Goal: Feedback & Contribution: Submit feedback/report problem

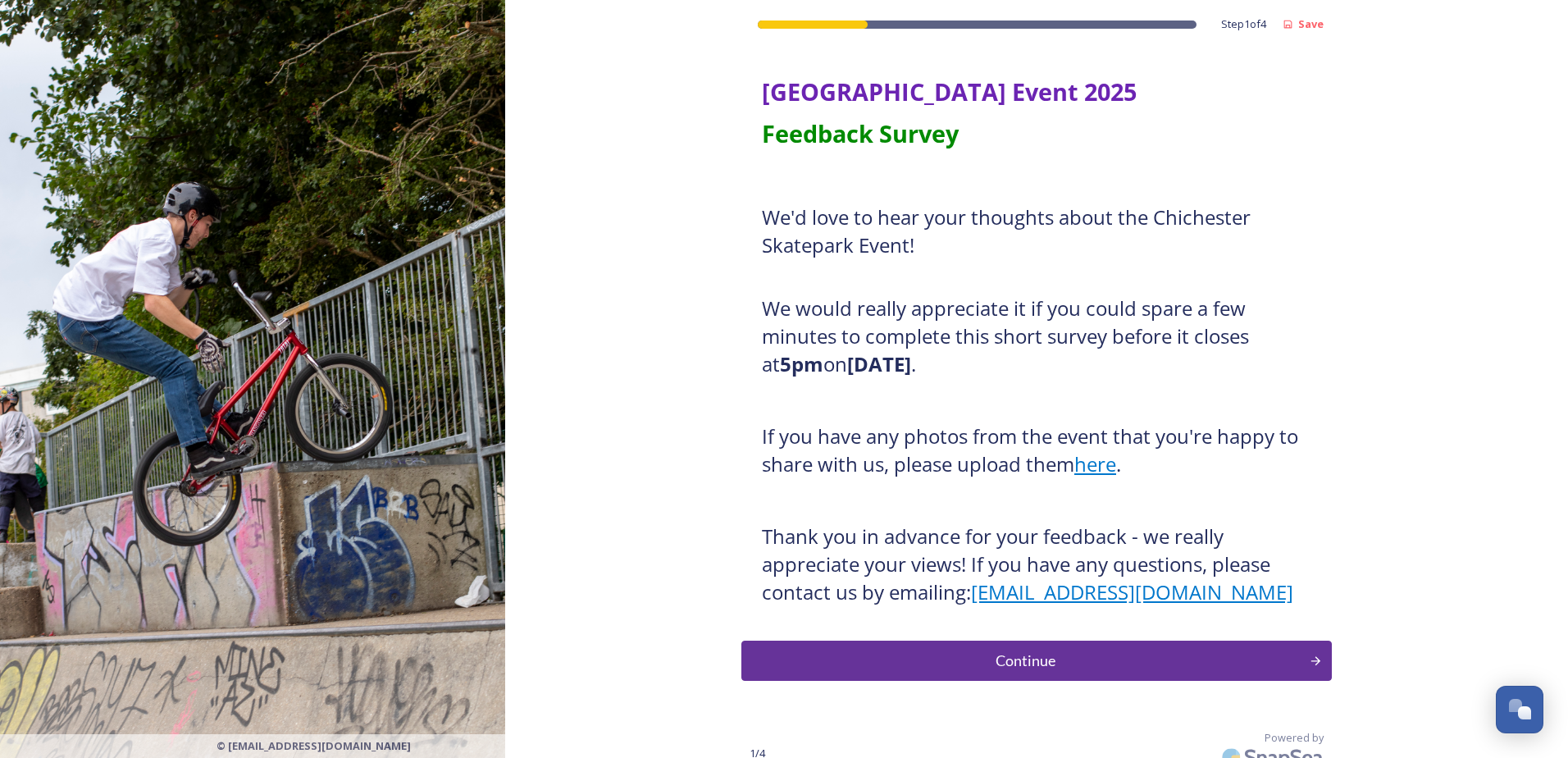
scroll to position [18, 0]
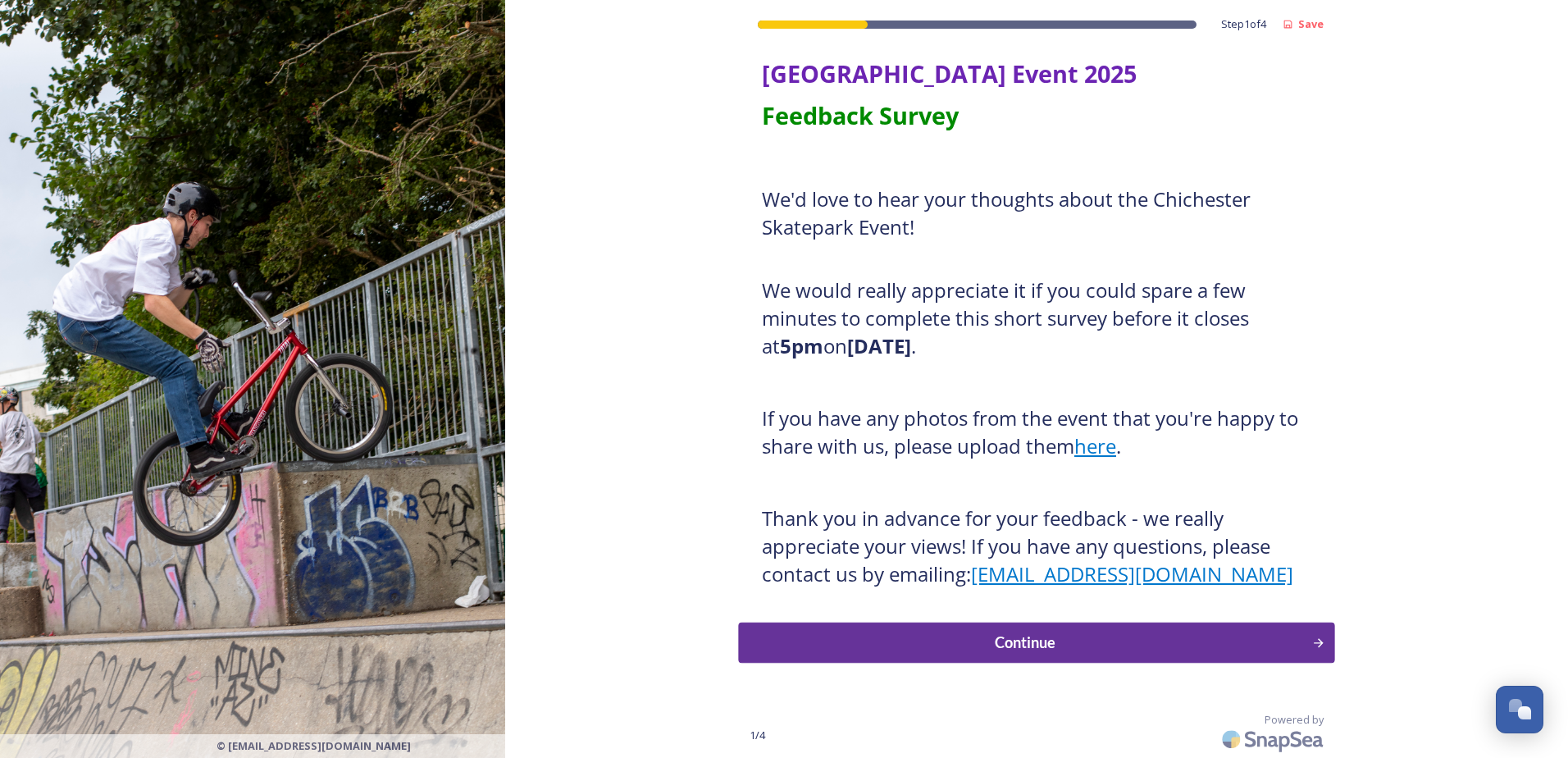
click at [975, 640] on div "Continue" at bounding box center [1025, 643] width 555 height 22
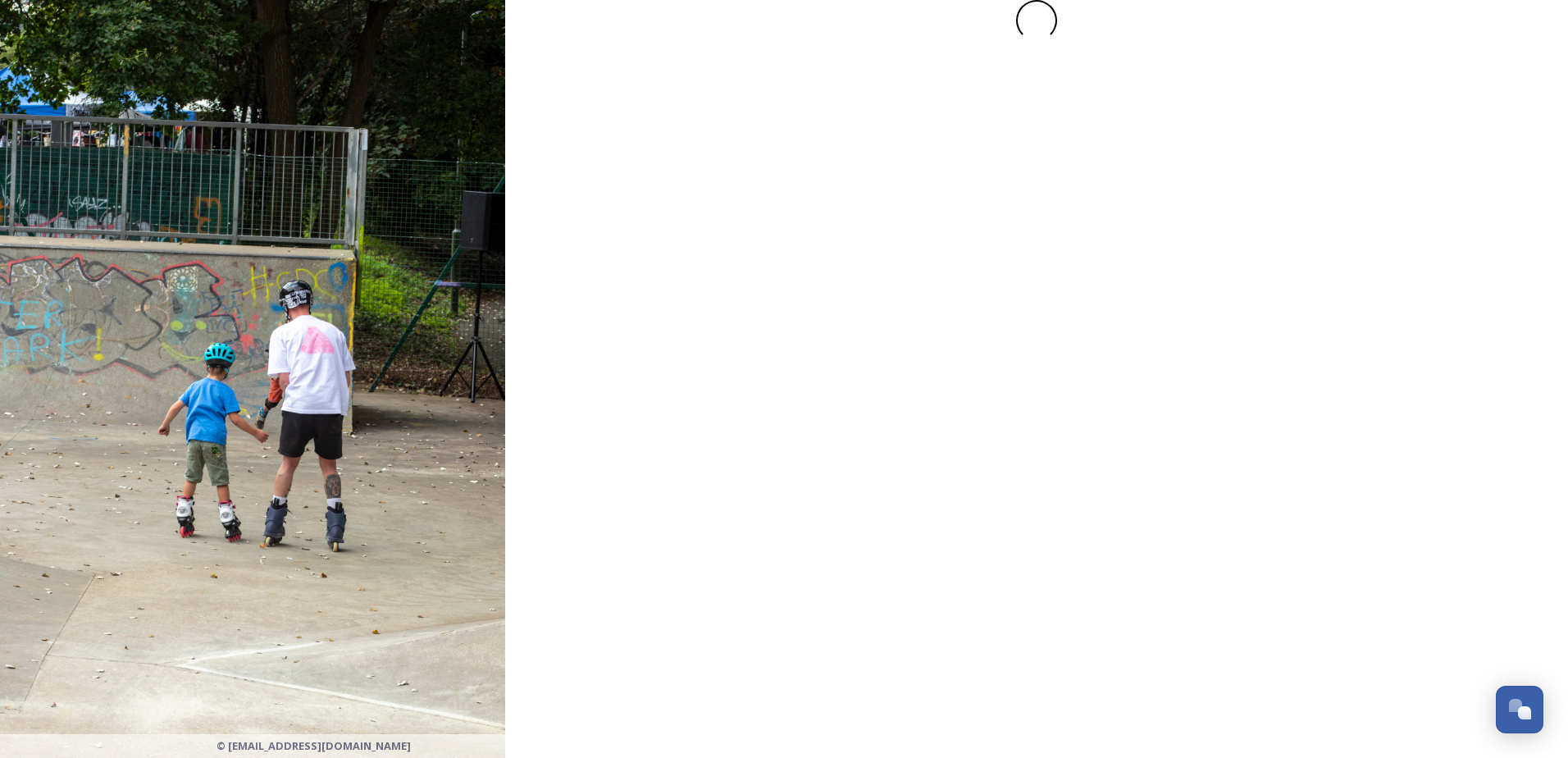
scroll to position [0, 0]
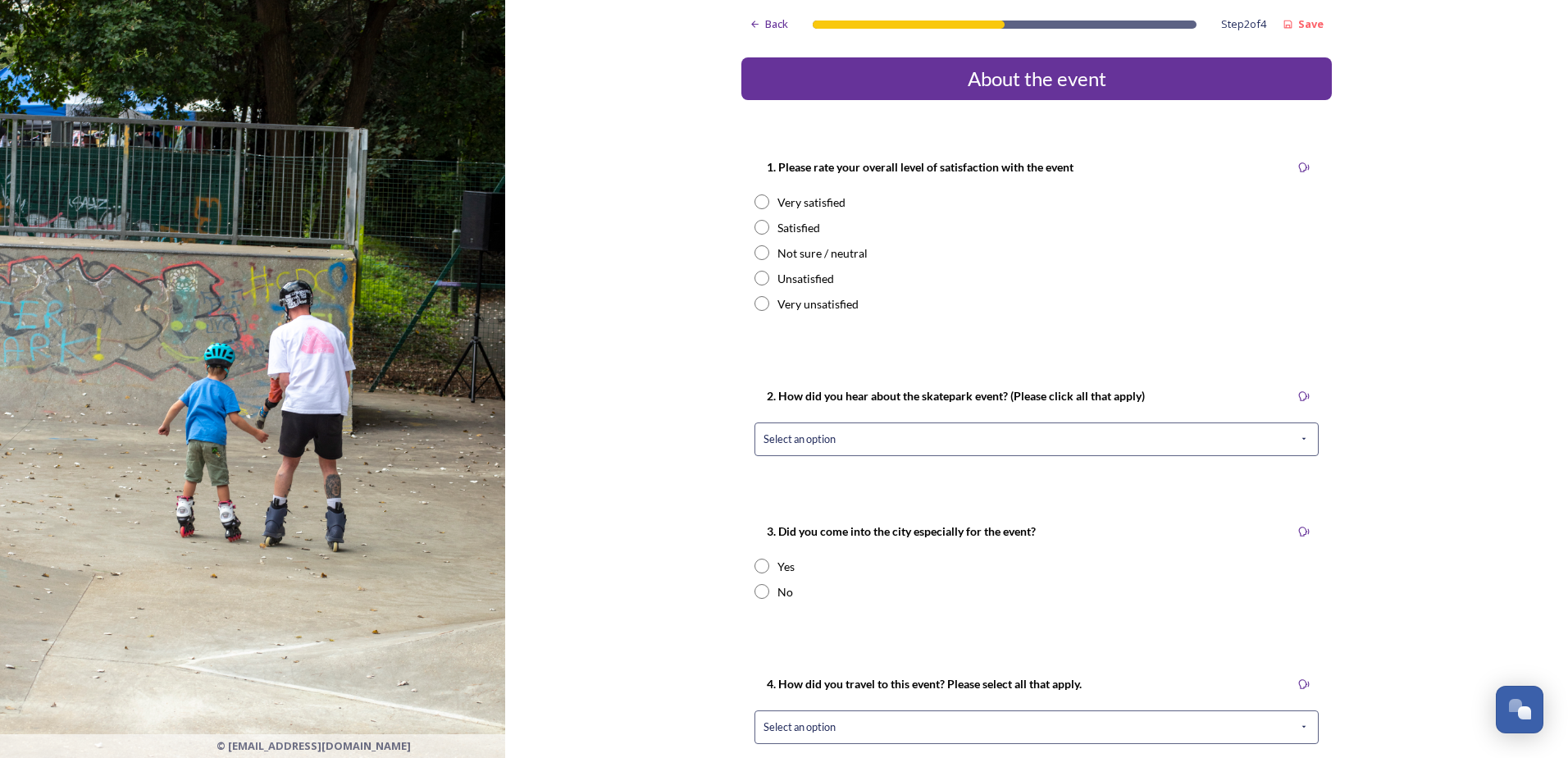
click at [758, 202] on input "radio" at bounding box center [762, 202] width 15 height 15
radio input "true"
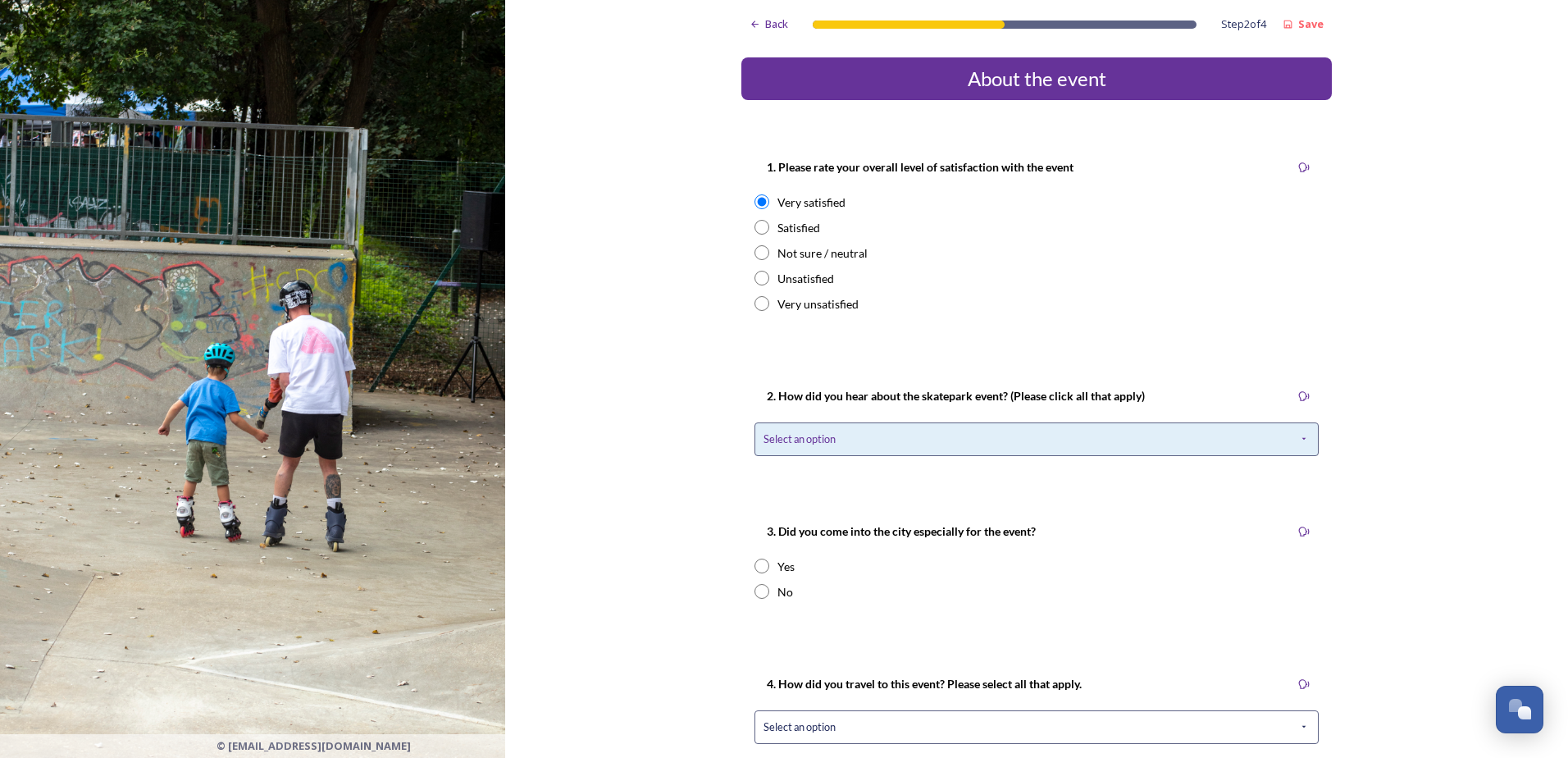
click at [868, 444] on div "Select an option" at bounding box center [1036, 439] width 564 height 34
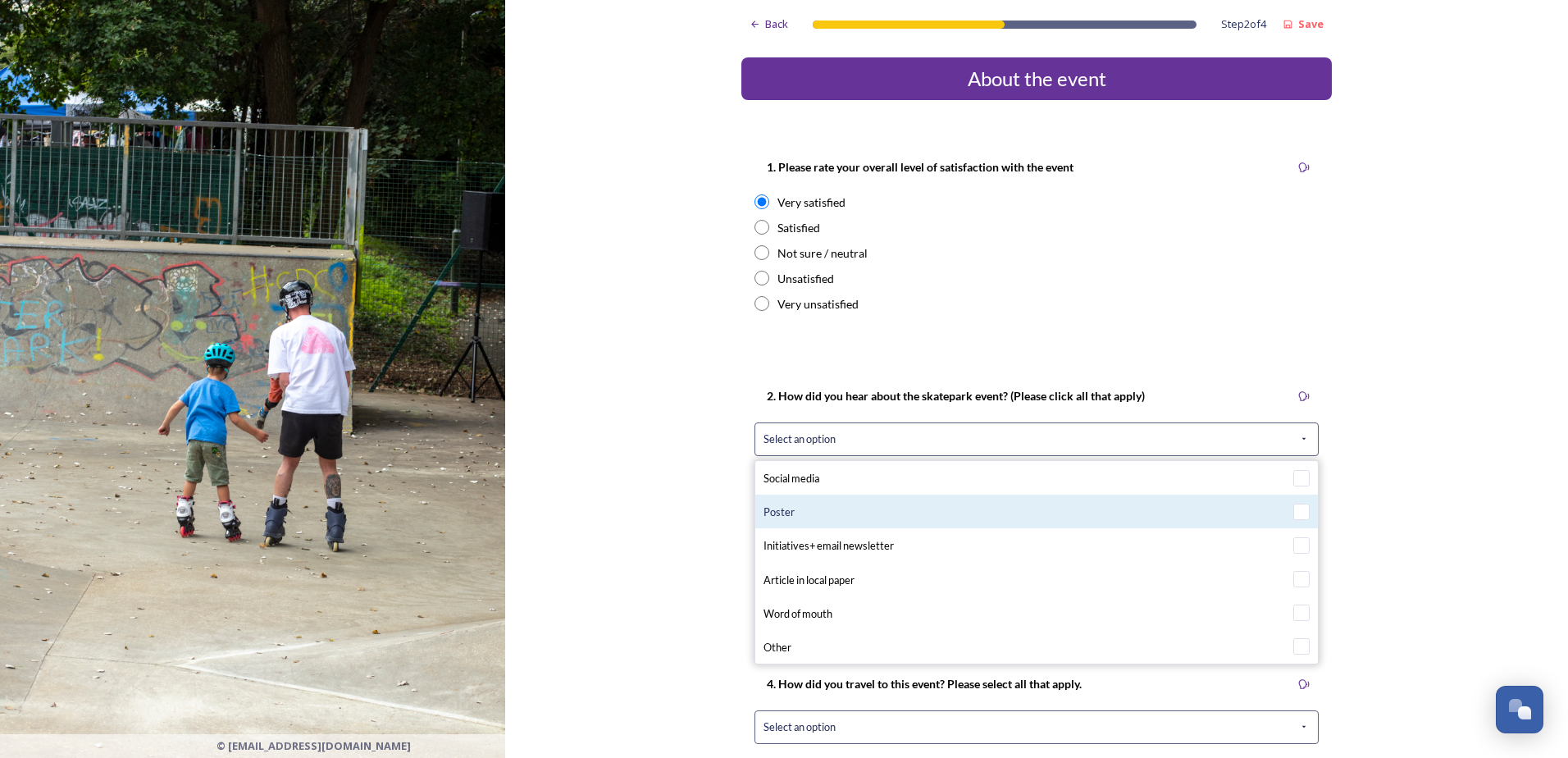
click at [847, 511] on div "Poster" at bounding box center [1036, 511] width 546 height 18
checkbox input "true"
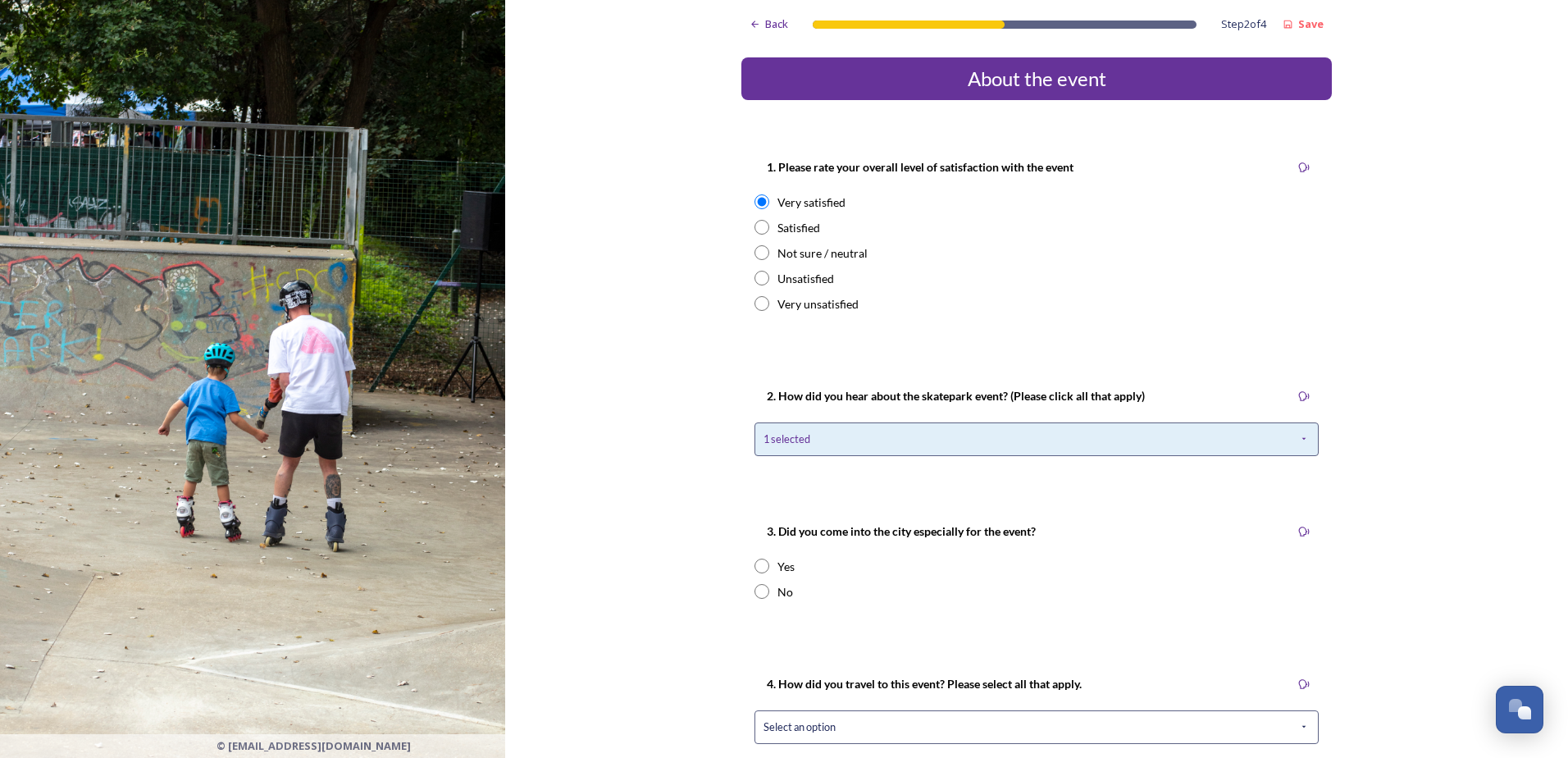
click at [810, 440] on div "1 selected" at bounding box center [1036, 439] width 564 height 34
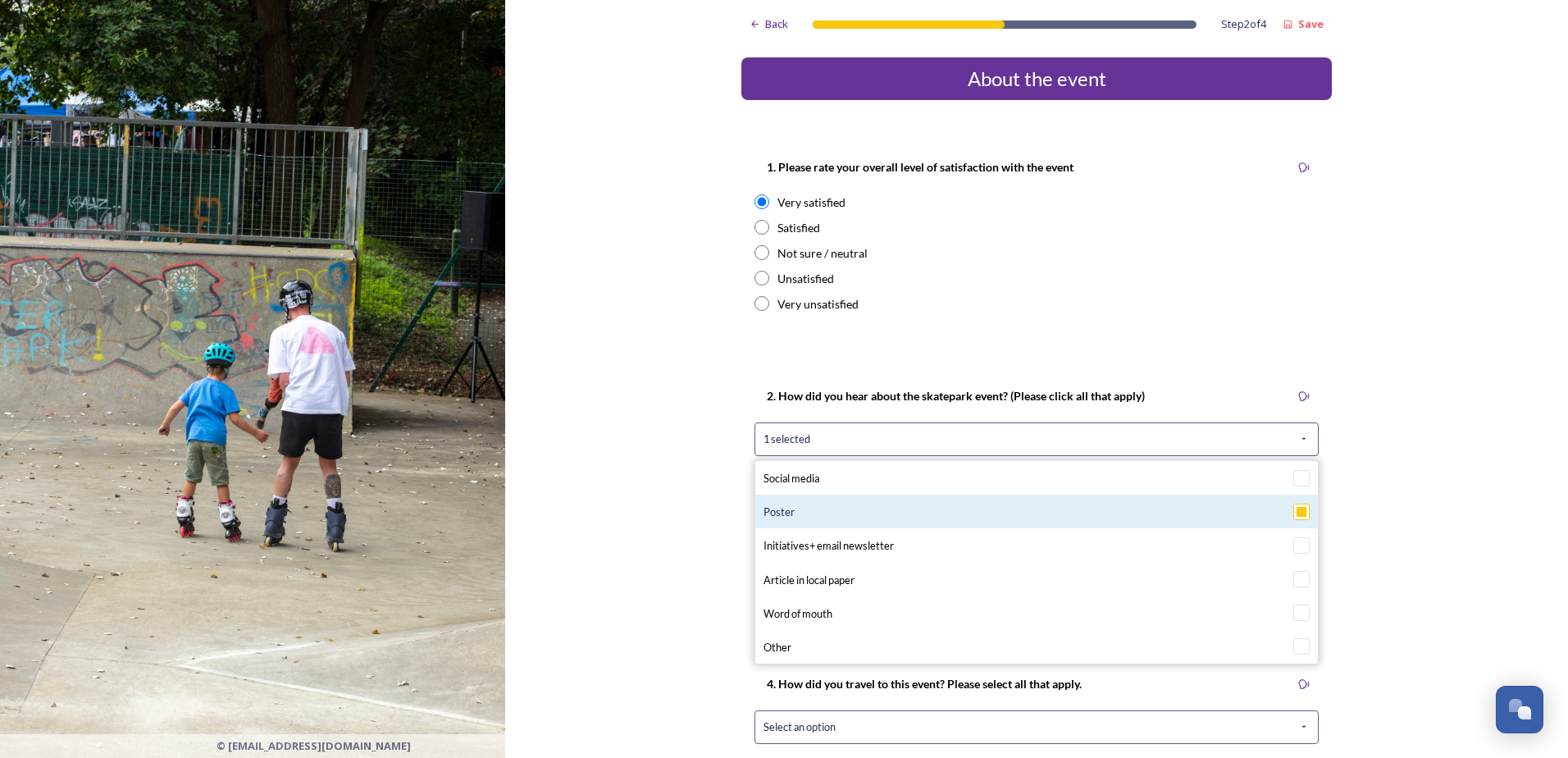
click at [781, 504] on div "Poster" at bounding box center [779, 511] width 31 height 18
checkbox input "false"
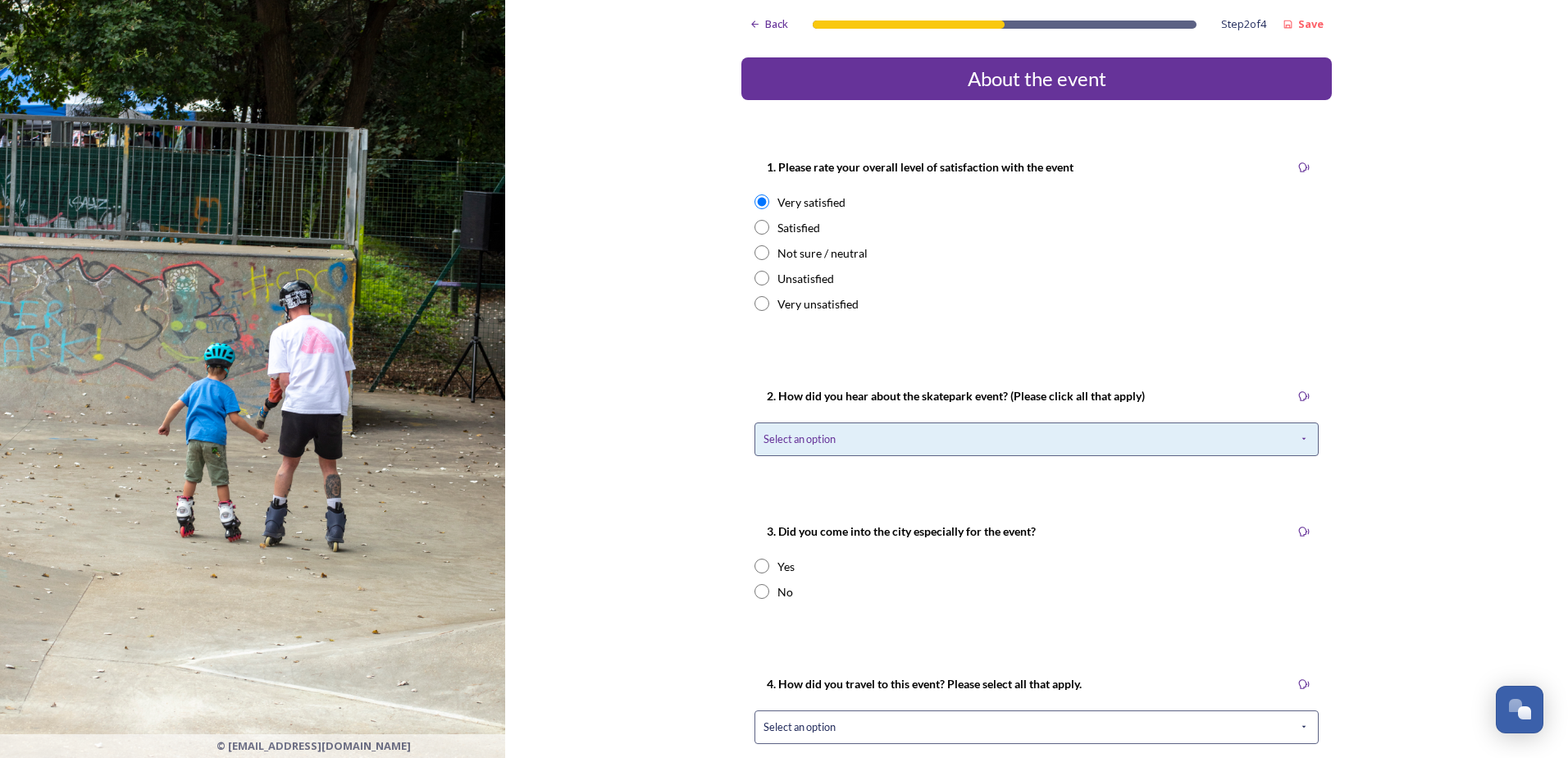
click at [778, 445] on span "Select an option" at bounding box center [800, 439] width 72 height 16
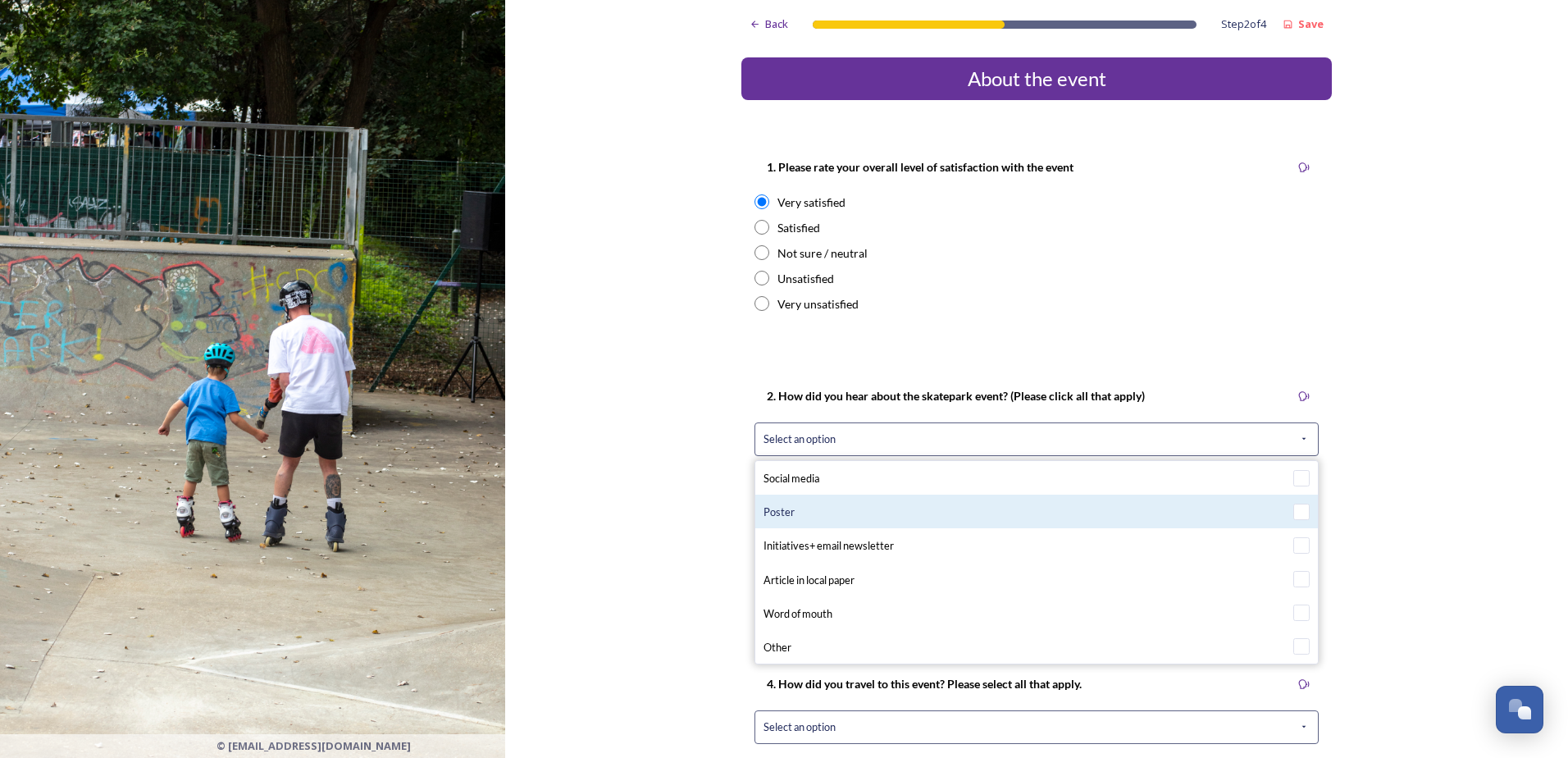
click at [781, 511] on span "Poster" at bounding box center [779, 512] width 31 height 13
checkbox input "true"
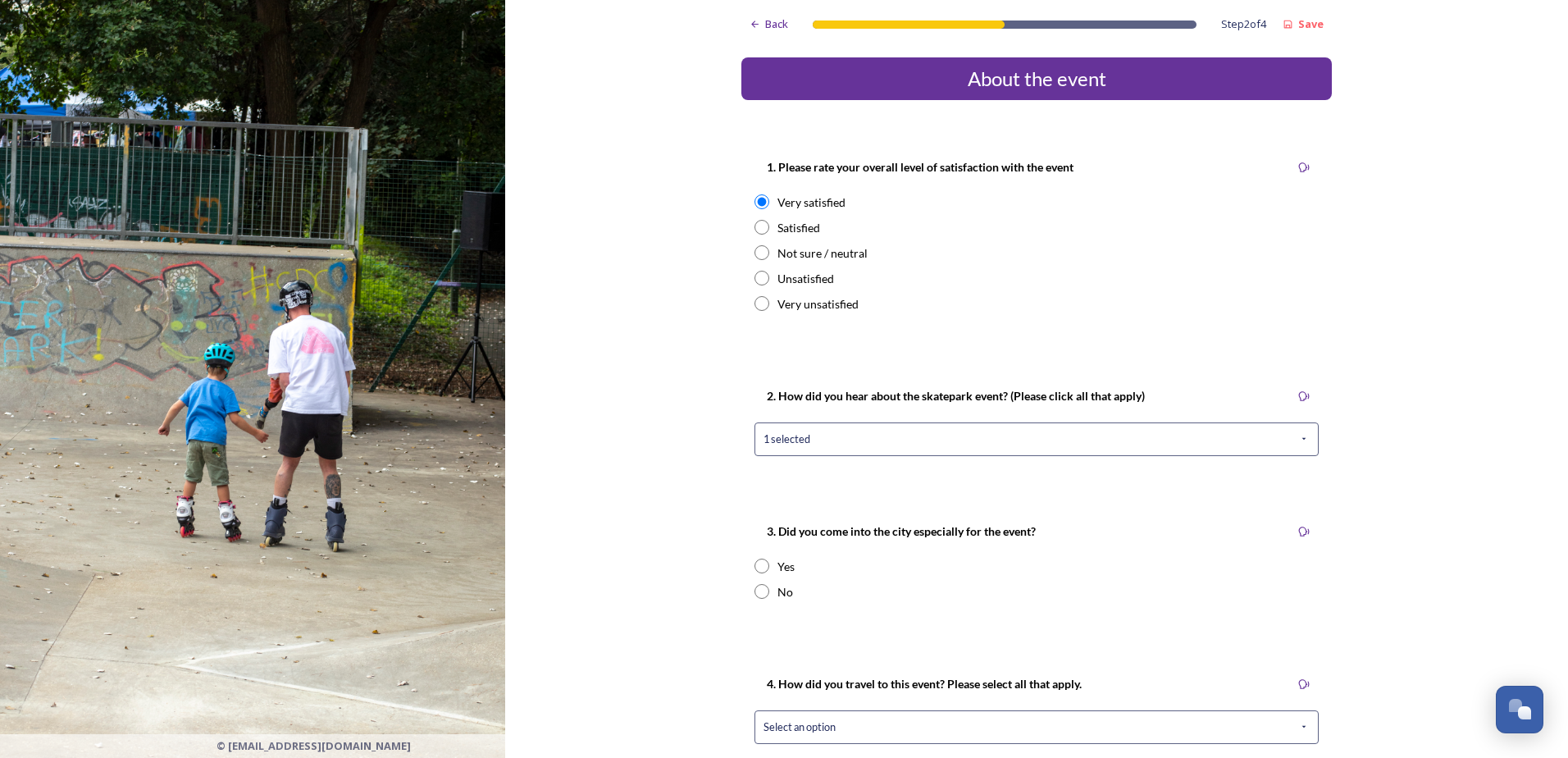
scroll to position [246, 0]
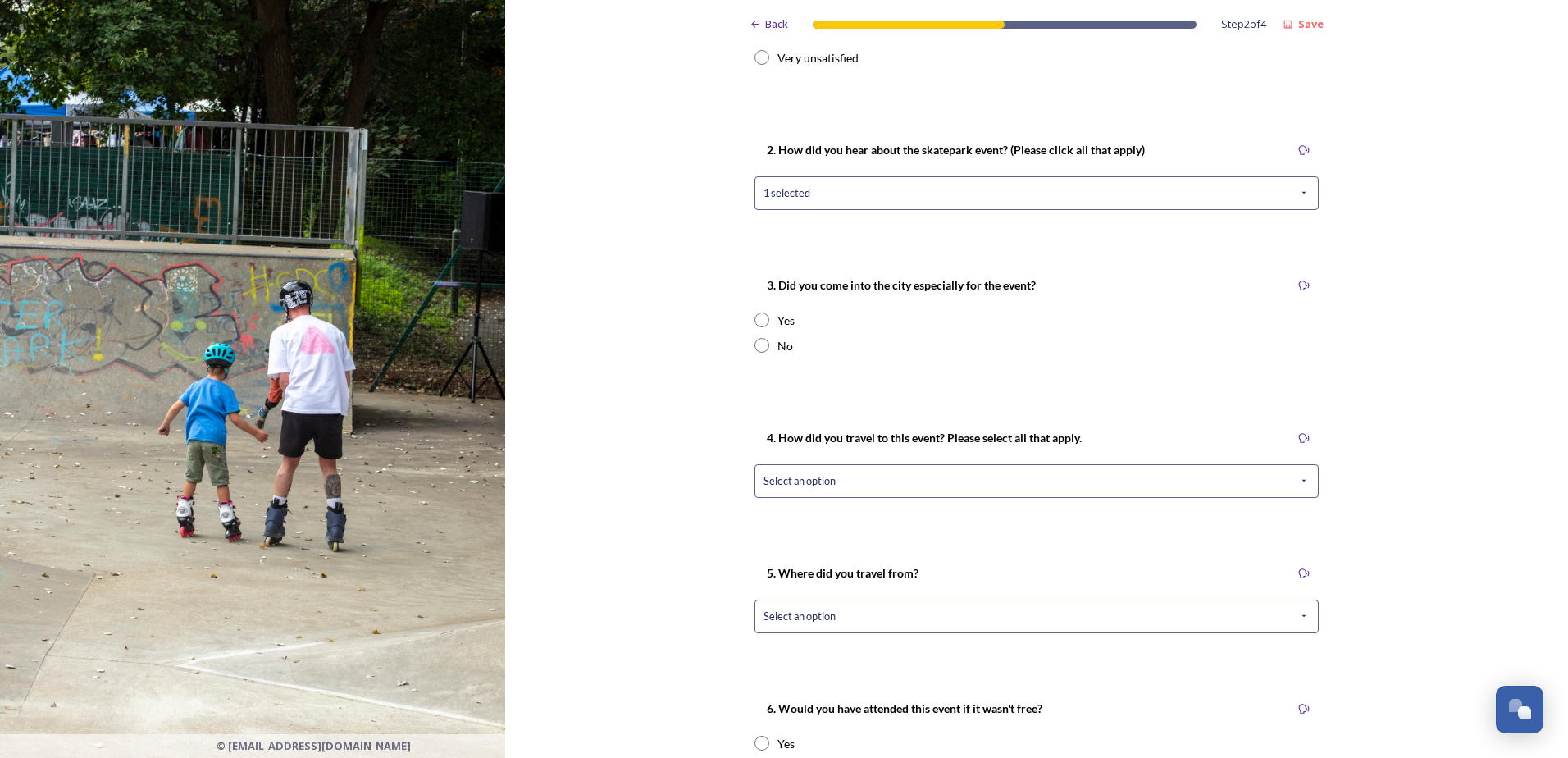
click at [754, 316] on input "radio" at bounding box center [762, 320] width 15 height 15
radio input "true"
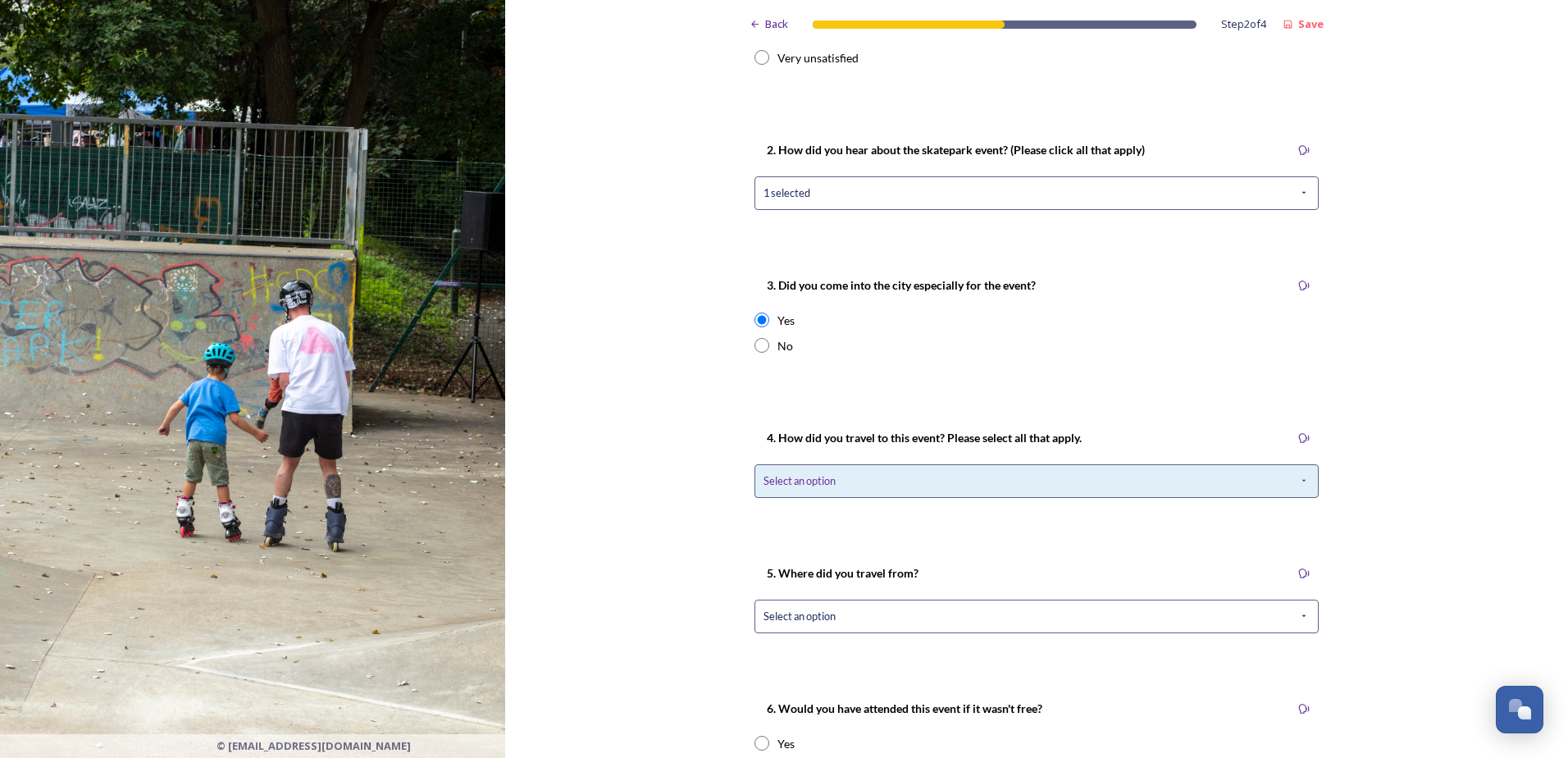
click at [903, 481] on div "Select an option" at bounding box center [1036, 481] width 564 height 34
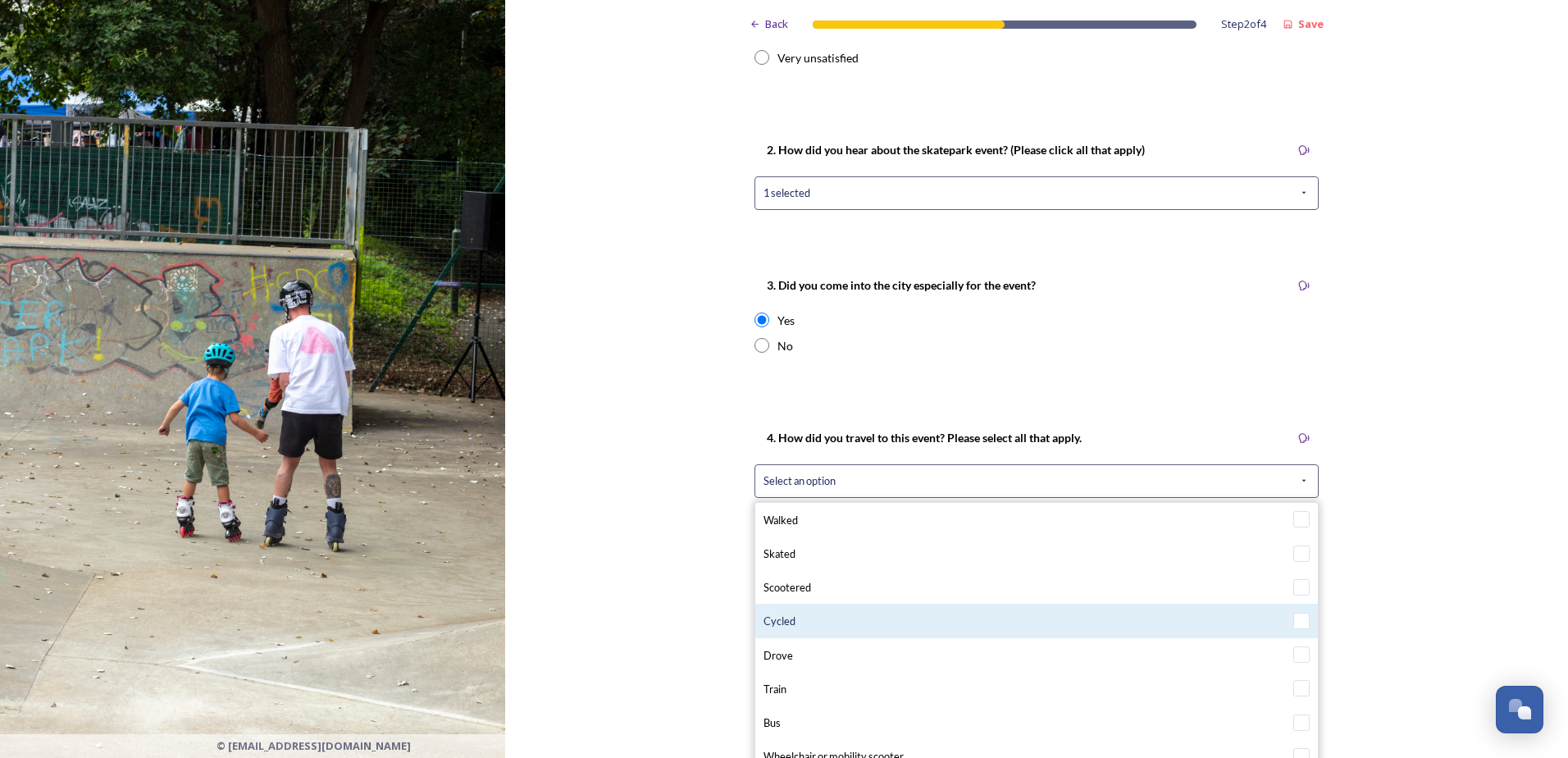
click at [812, 622] on div "Cycled" at bounding box center [1036, 620] width 546 height 18
checkbox input "true"
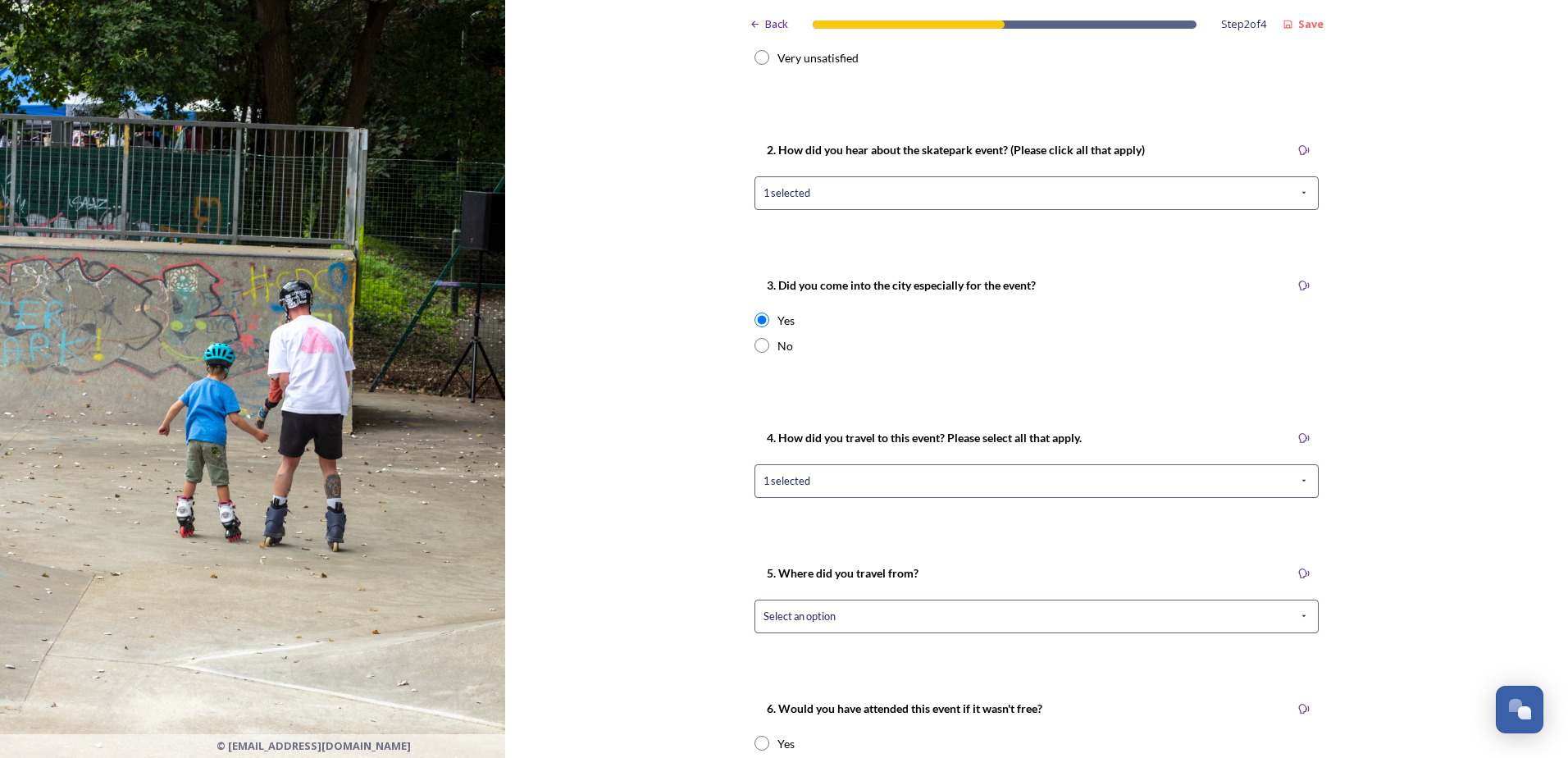
scroll to position [492, 0]
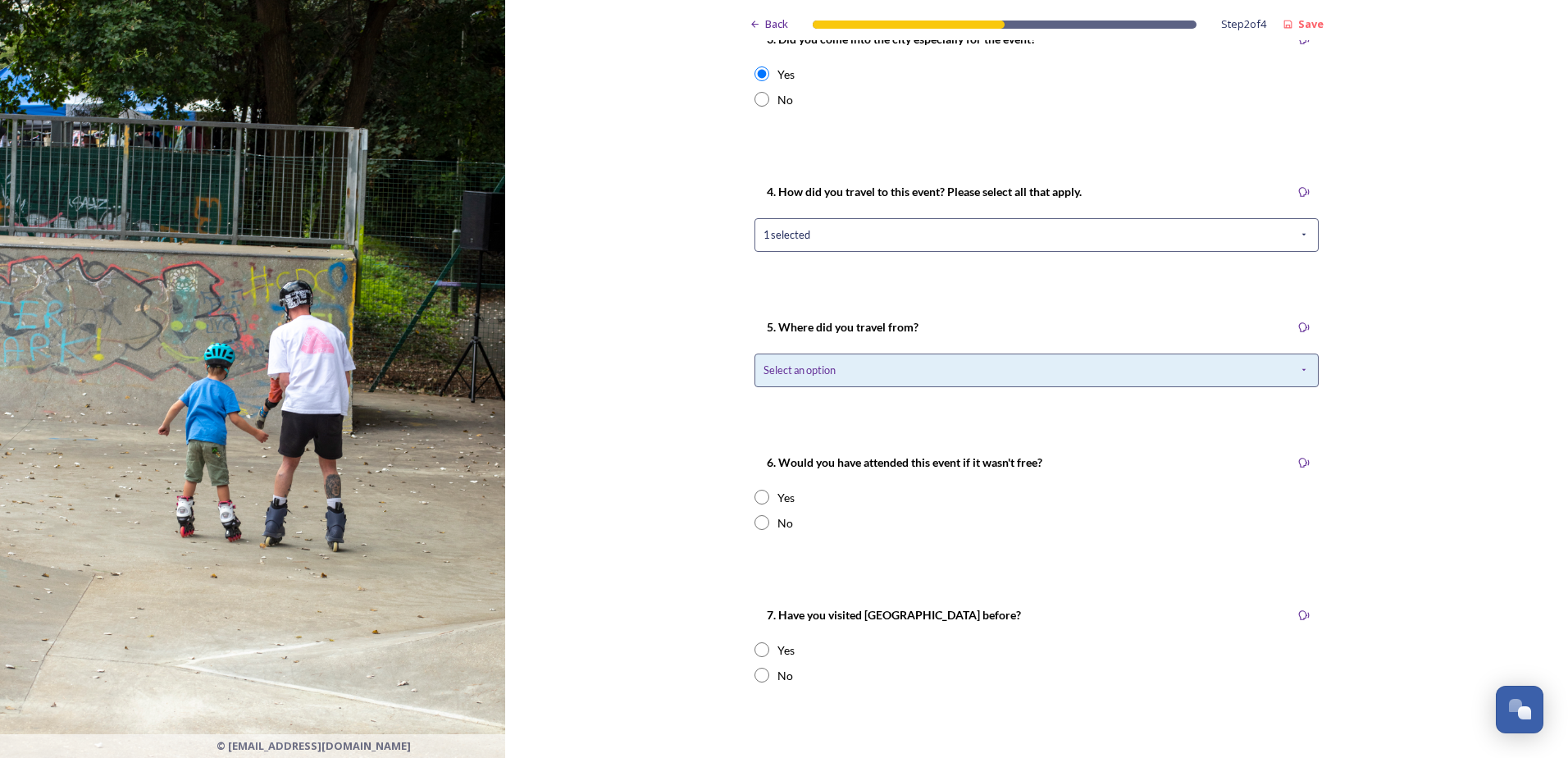
click at [811, 374] on span "Select an option" at bounding box center [800, 370] width 72 height 16
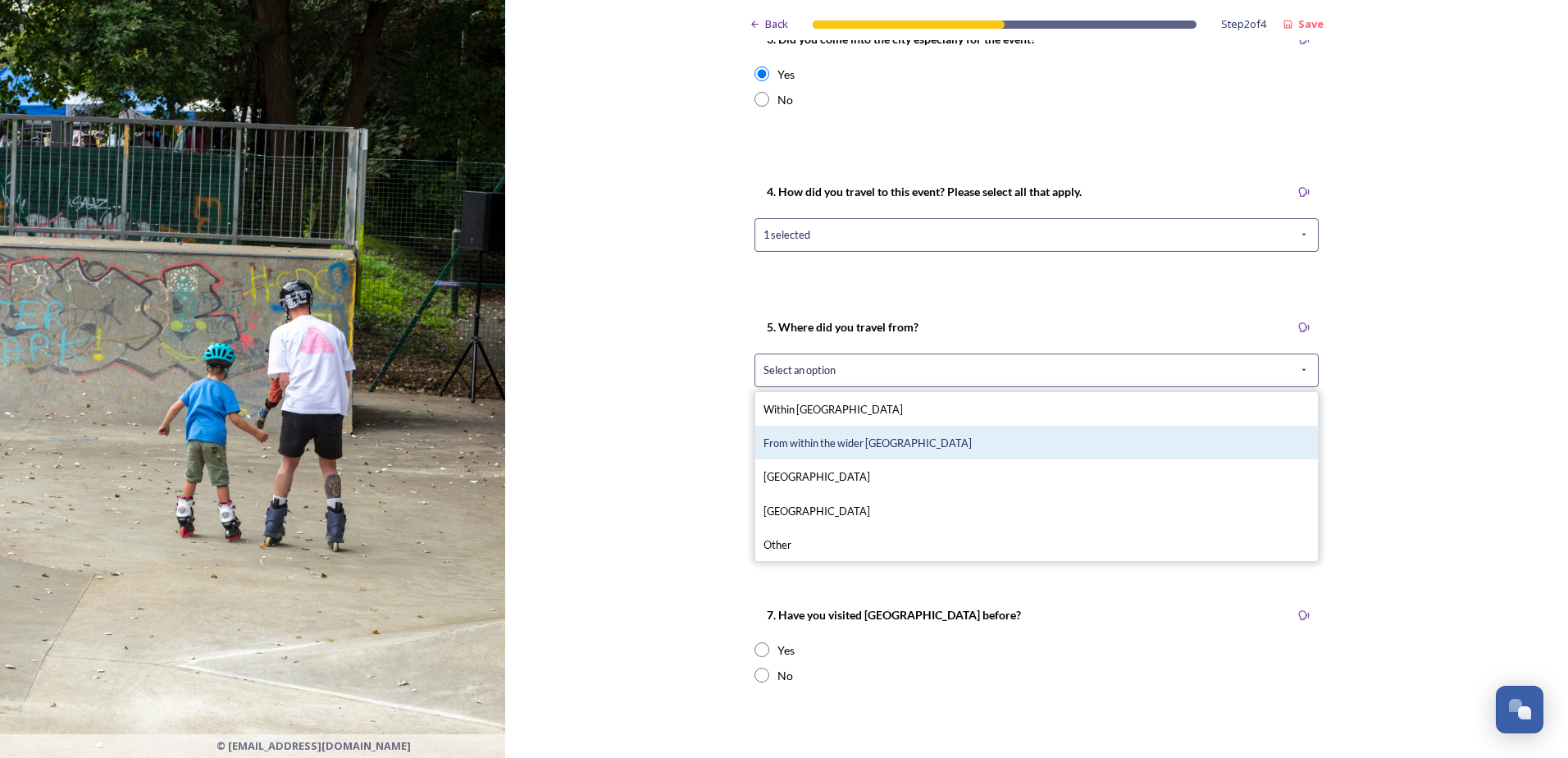
click at [826, 447] on span "From within the wider [GEOGRAPHIC_DATA]" at bounding box center [867, 443] width 208 height 13
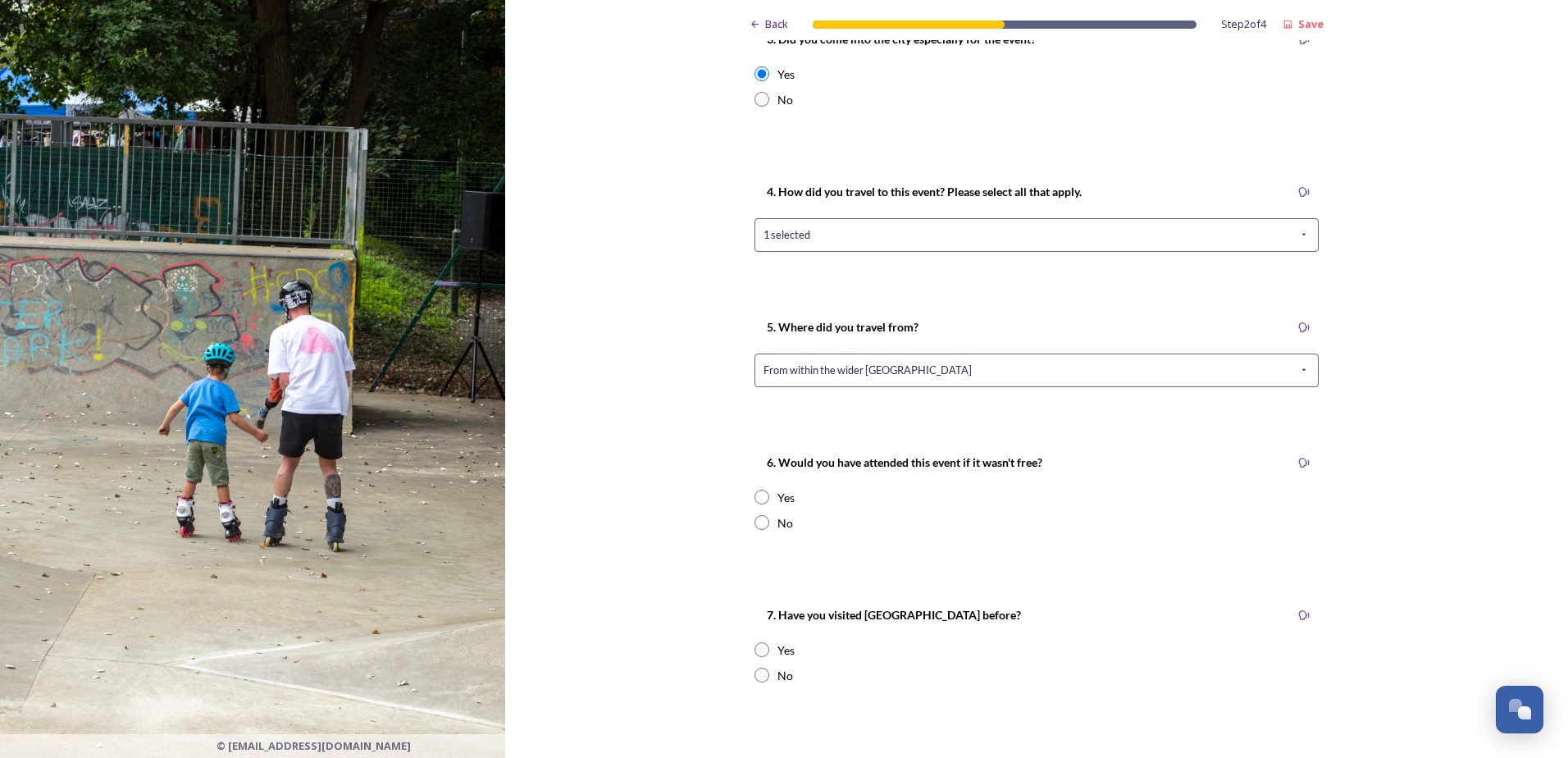
scroll to position [656, 0]
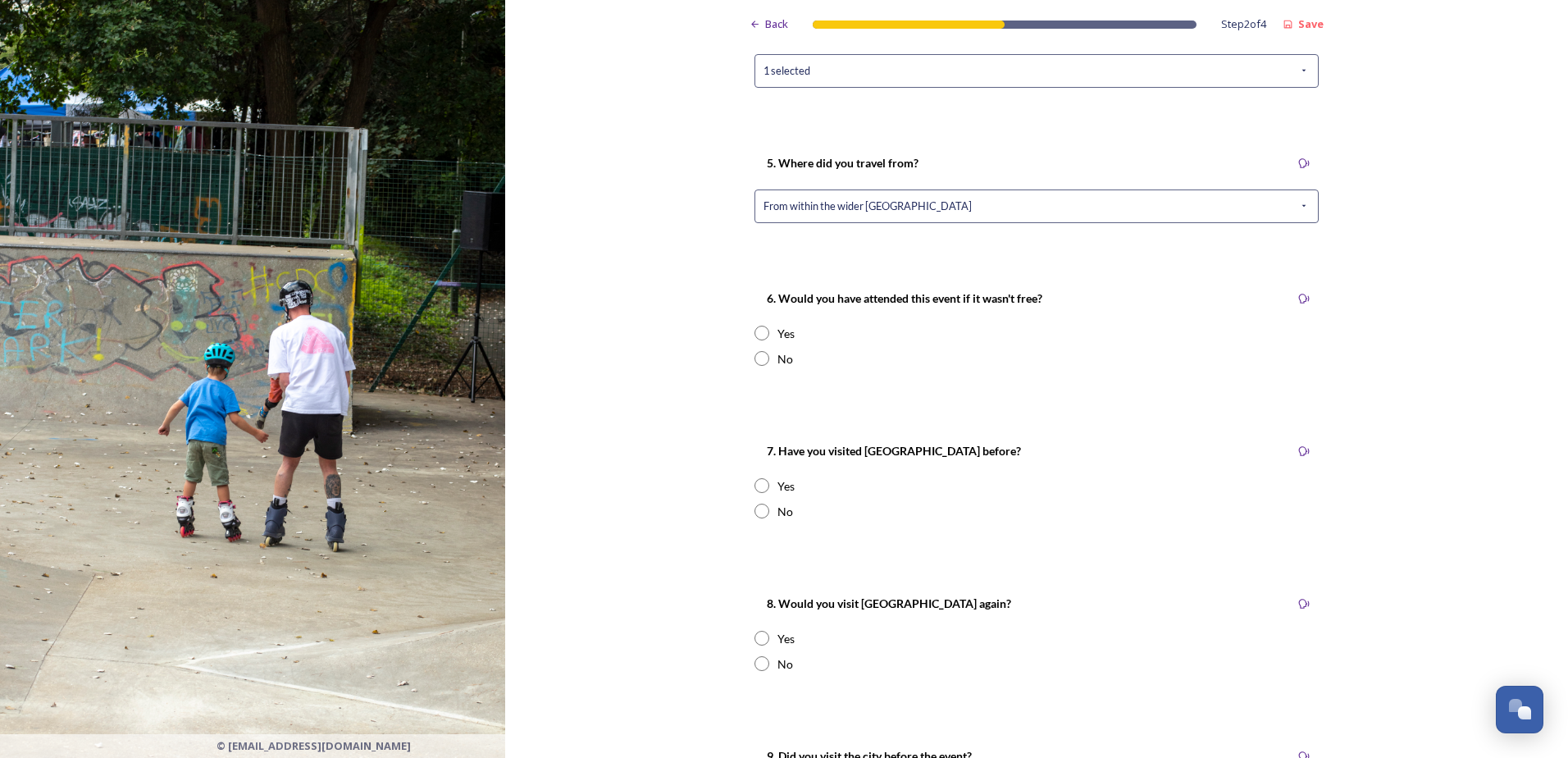
click at [754, 334] on input "radio" at bounding box center [762, 333] width 15 height 15
radio input "true"
click at [1298, 301] on icon at bounding box center [1304, 299] width 12 height 12
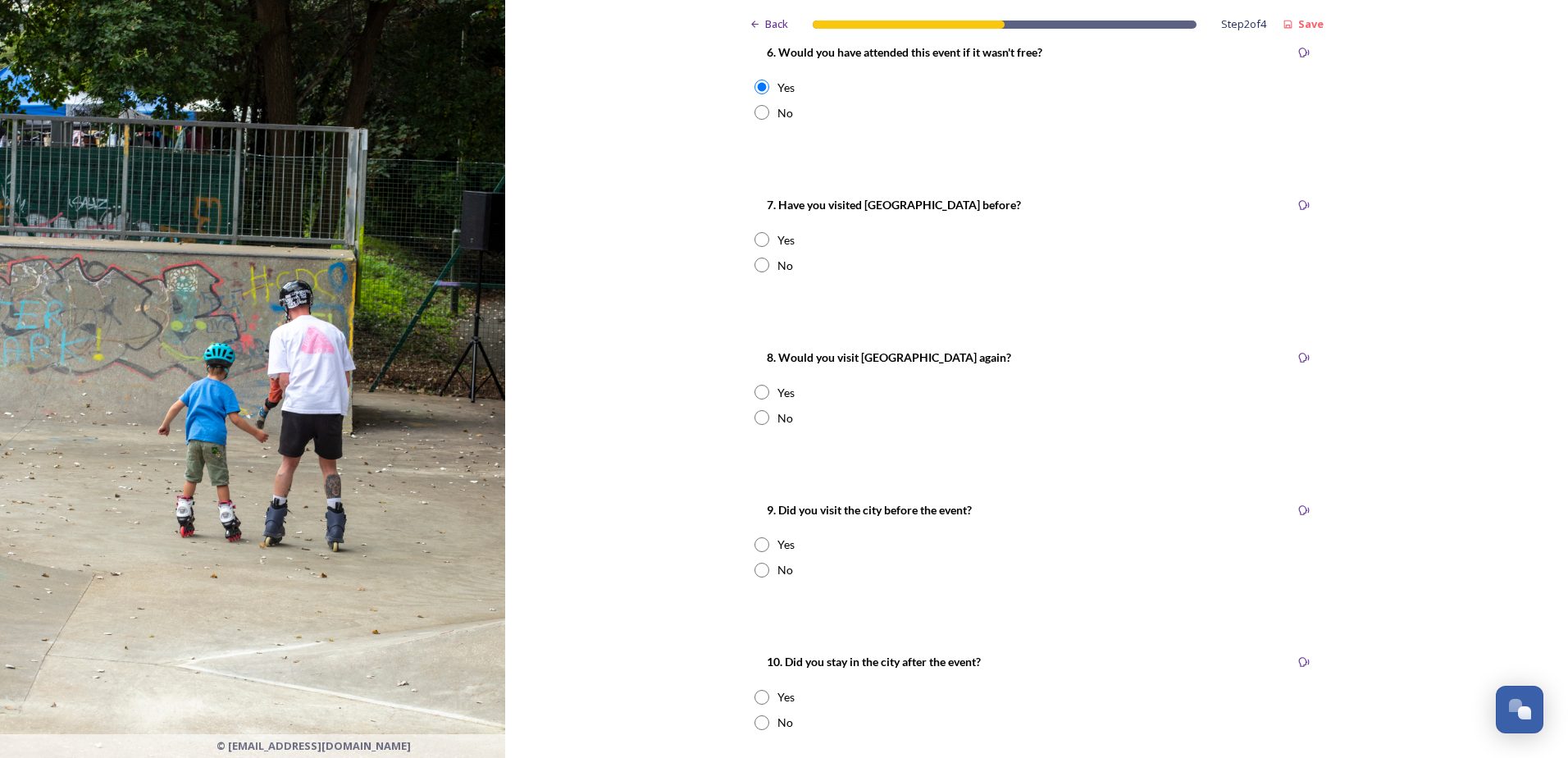
scroll to position [739, 0]
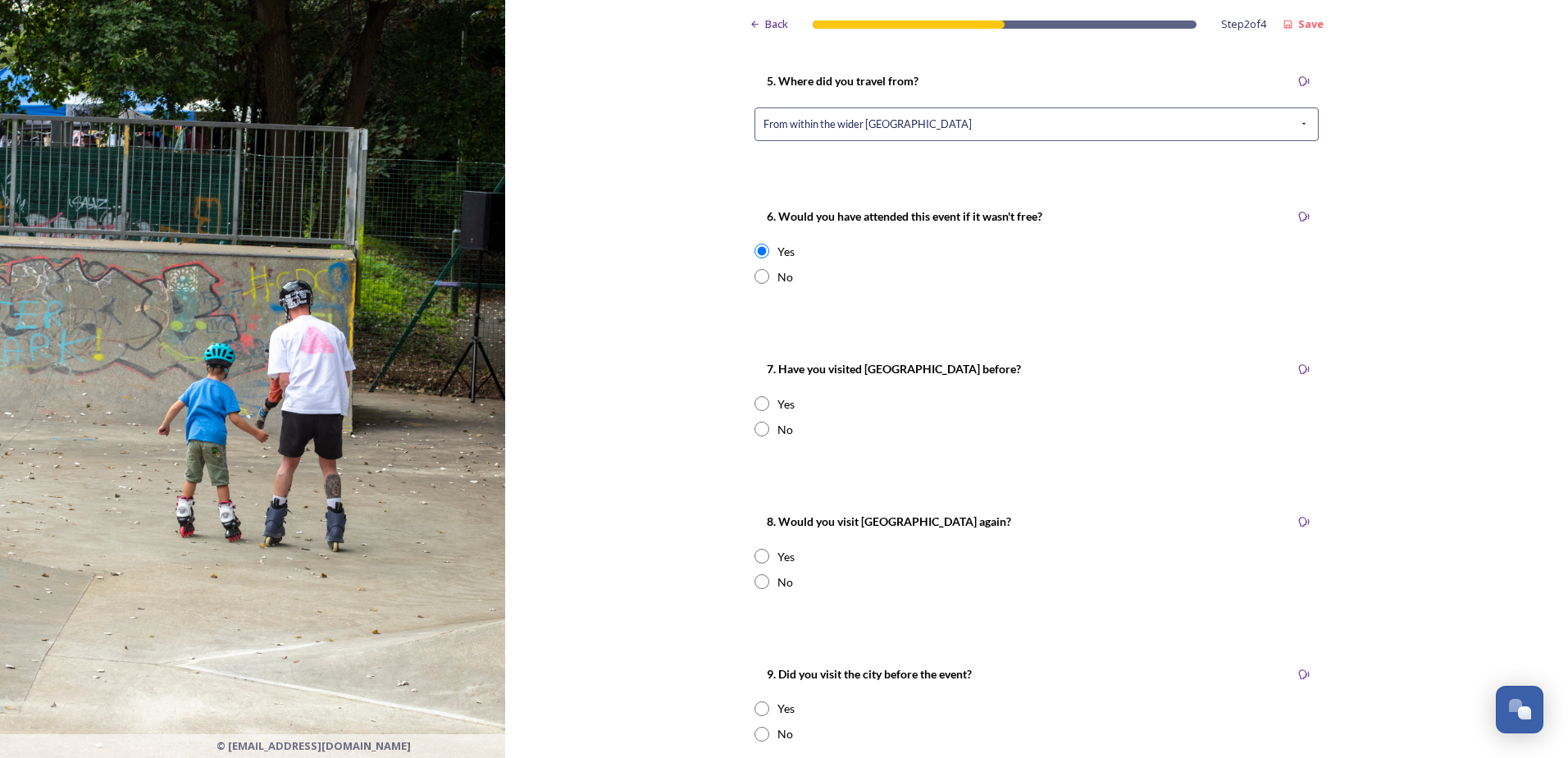
click at [758, 430] on input "radio" at bounding box center [762, 429] width 15 height 15
radio input "true"
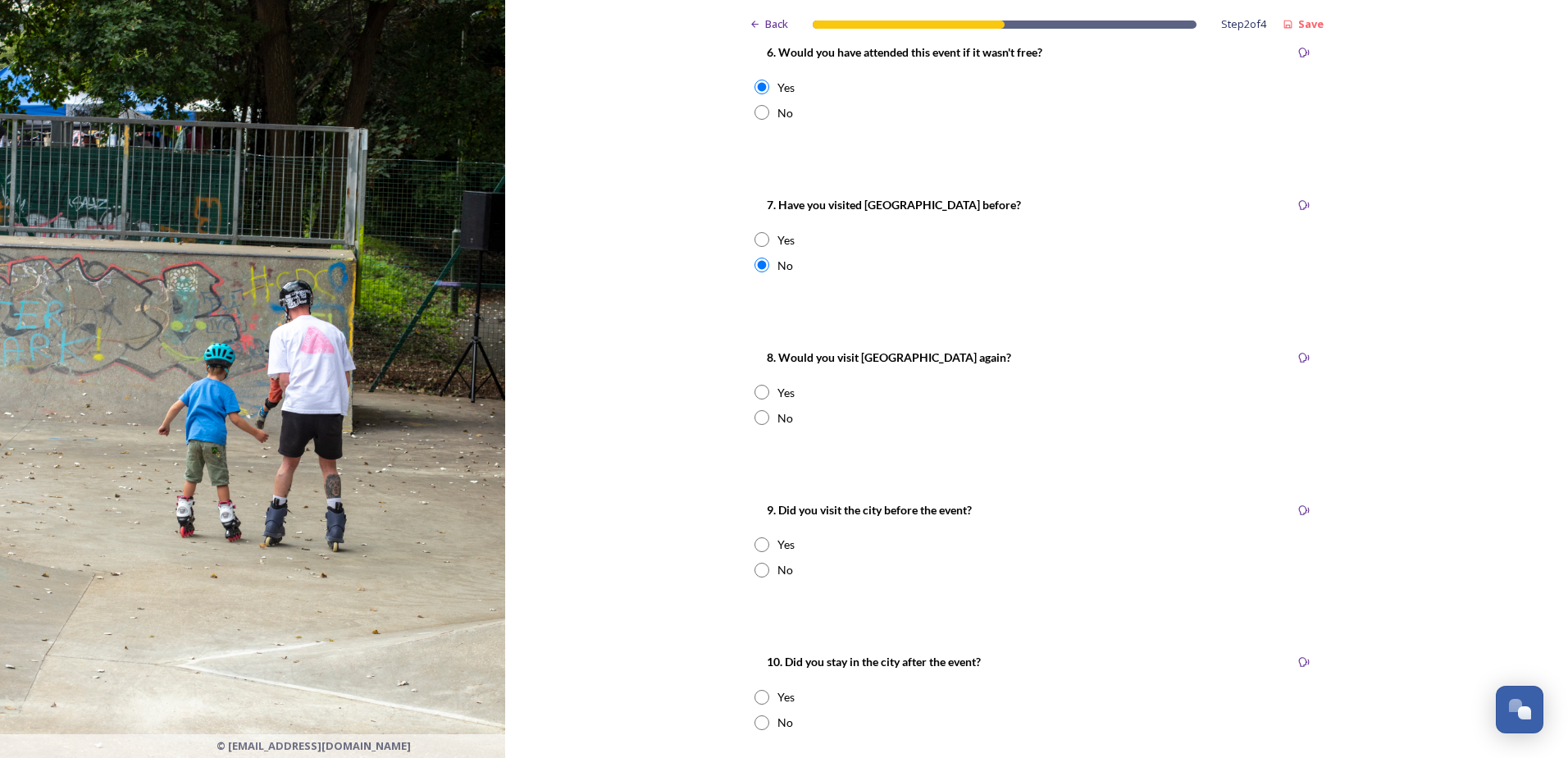
drag, startPoint x: 755, startPoint y: 381, endPoint x: 754, endPoint y: 391, distance: 10.0
click at [754, 386] on div "8. Would you visit [GEOGRAPHIC_DATA] again? Yes No" at bounding box center [1037, 387] width 591 height 112
click at [754, 391] on input "radio" at bounding box center [762, 392] width 15 height 15
radio input "true"
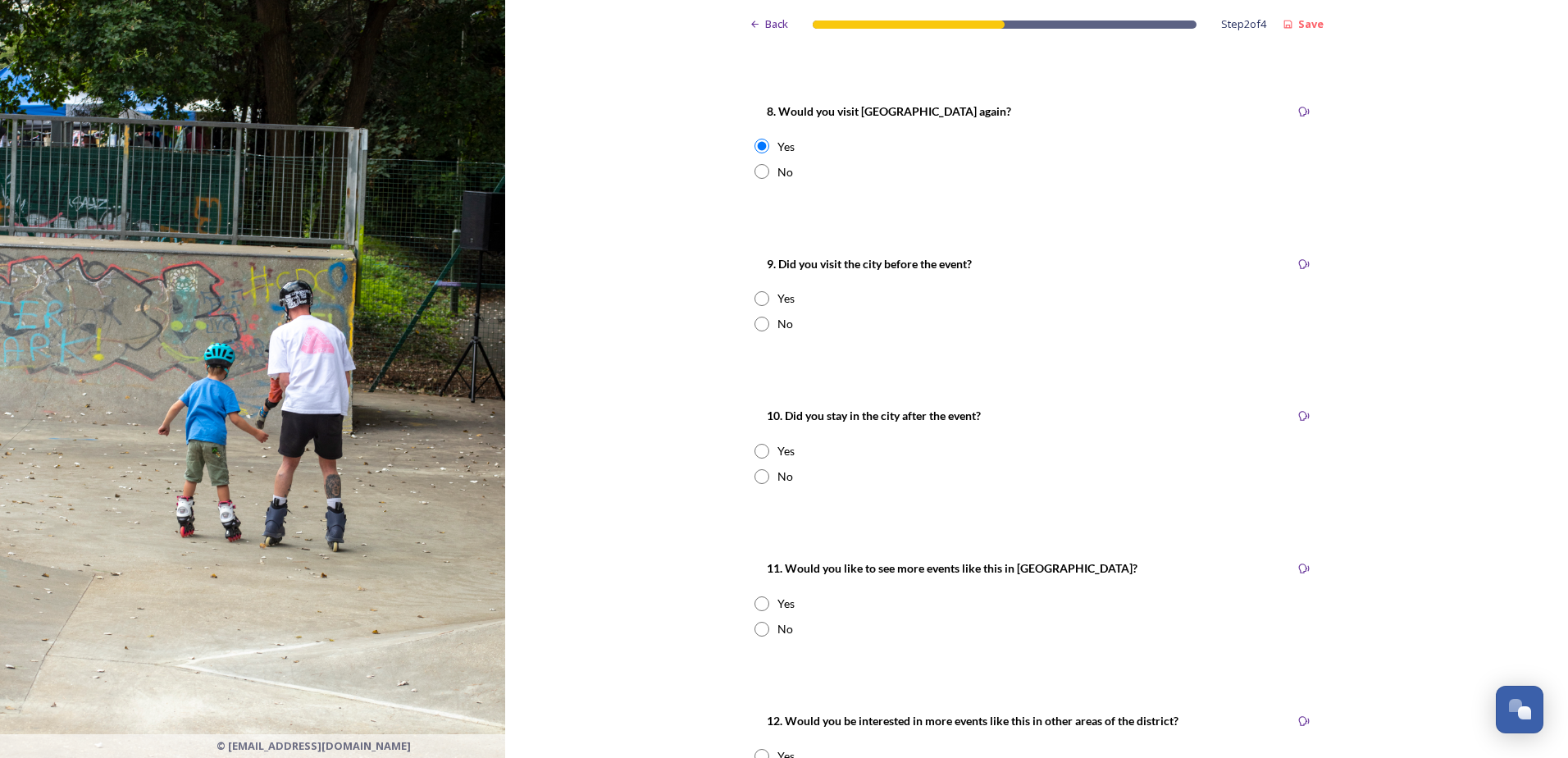
click at [758, 303] on input "radio" at bounding box center [762, 299] width 15 height 15
radio input "true"
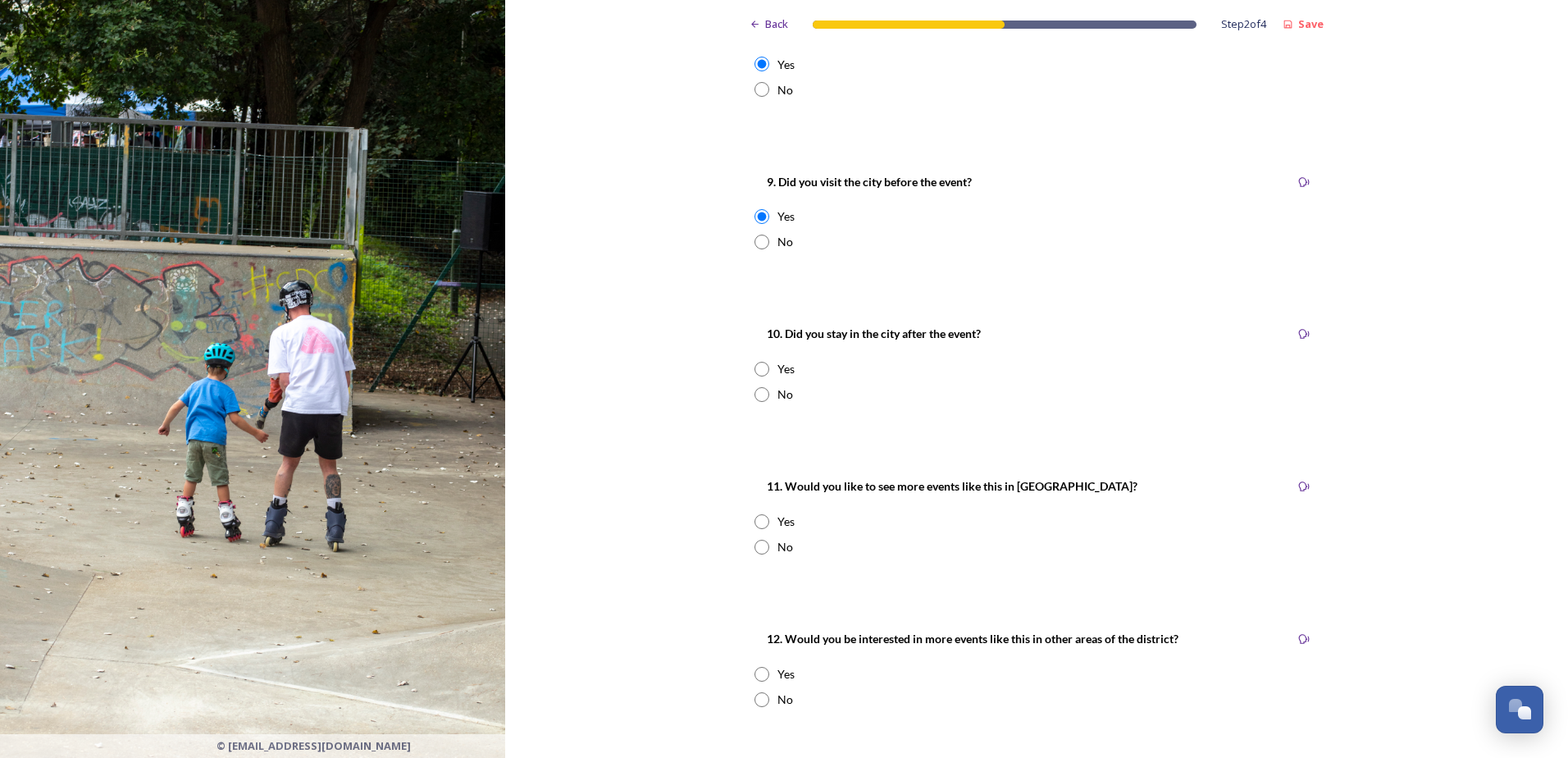
click at [758, 374] on input "radio" at bounding box center [762, 369] width 15 height 15
radio input "true"
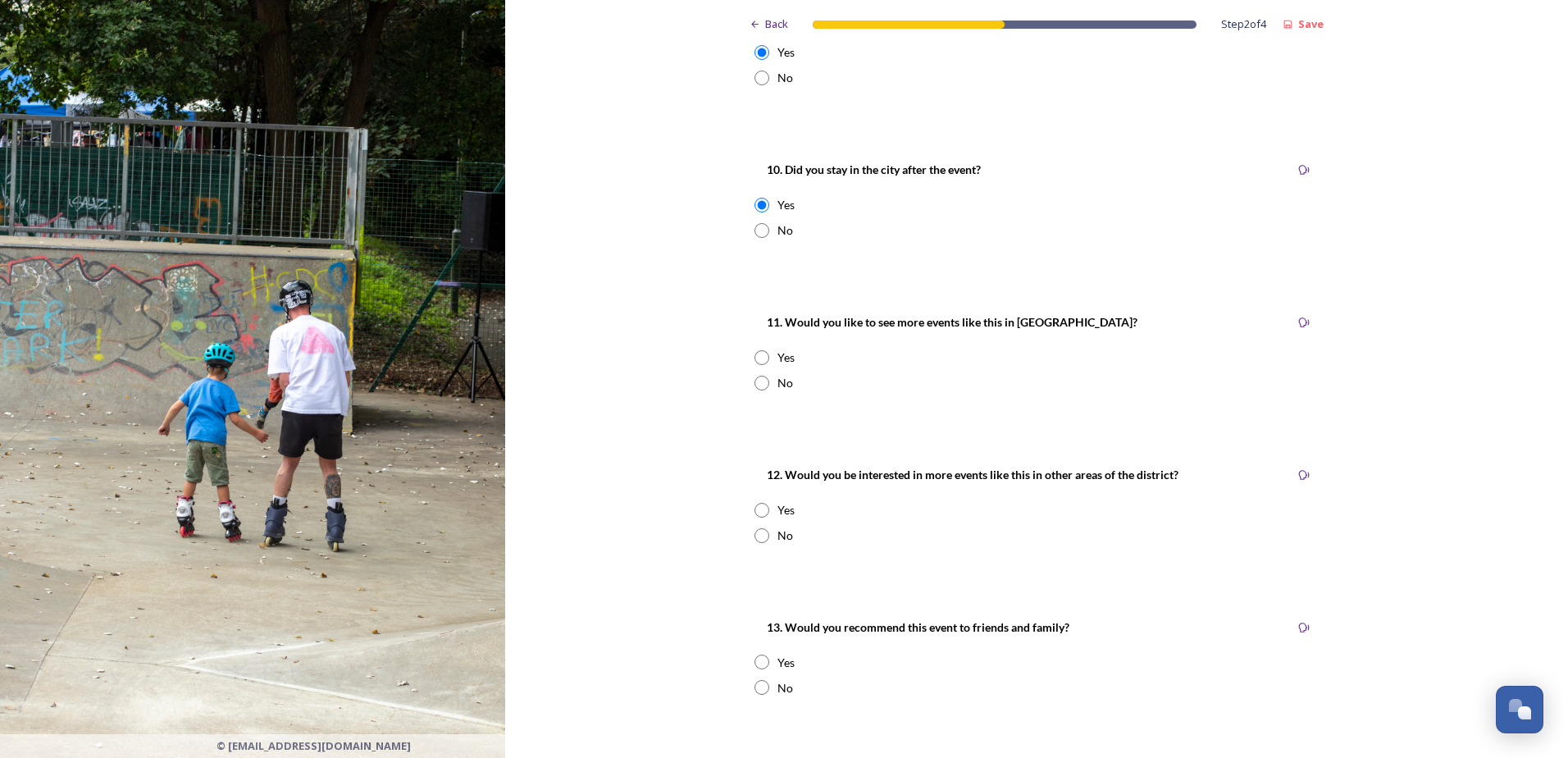
click at [754, 358] on input "radio" at bounding box center [762, 358] width 15 height 15
radio input "true"
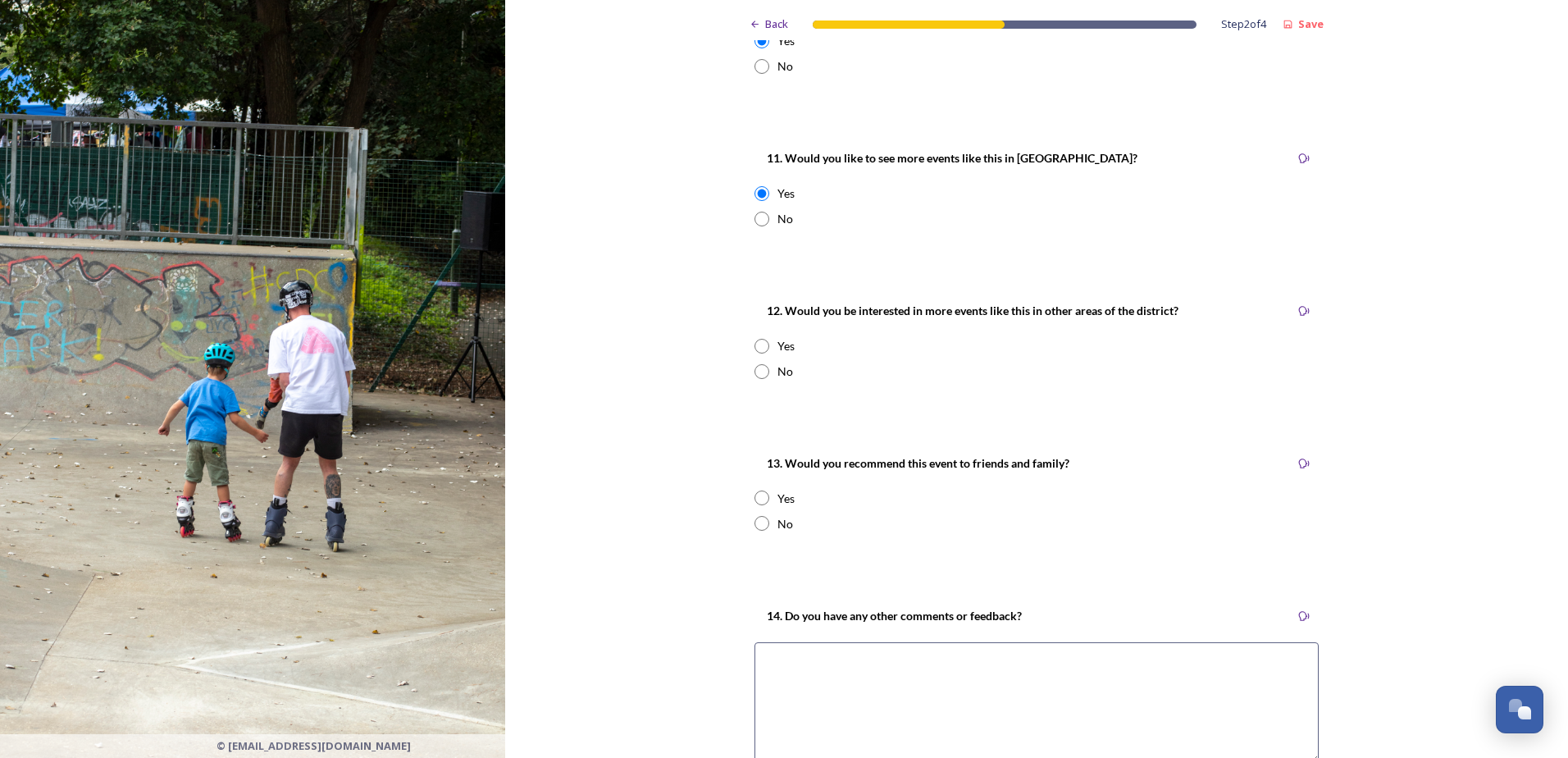
click at [764, 348] on div "Yes" at bounding box center [1036, 346] width 564 height 18
radio input "true"
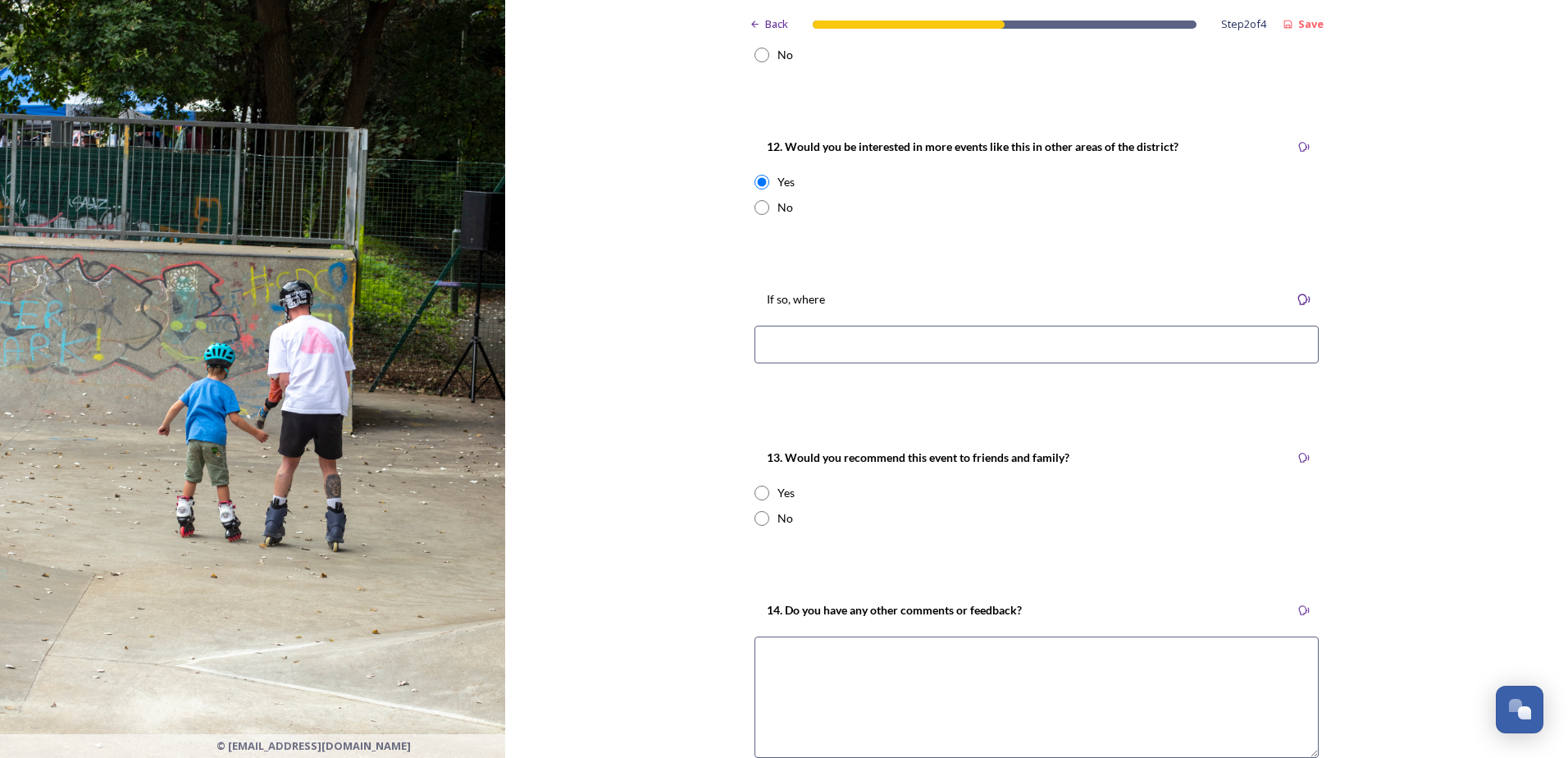
scroll to position [1641, 0]
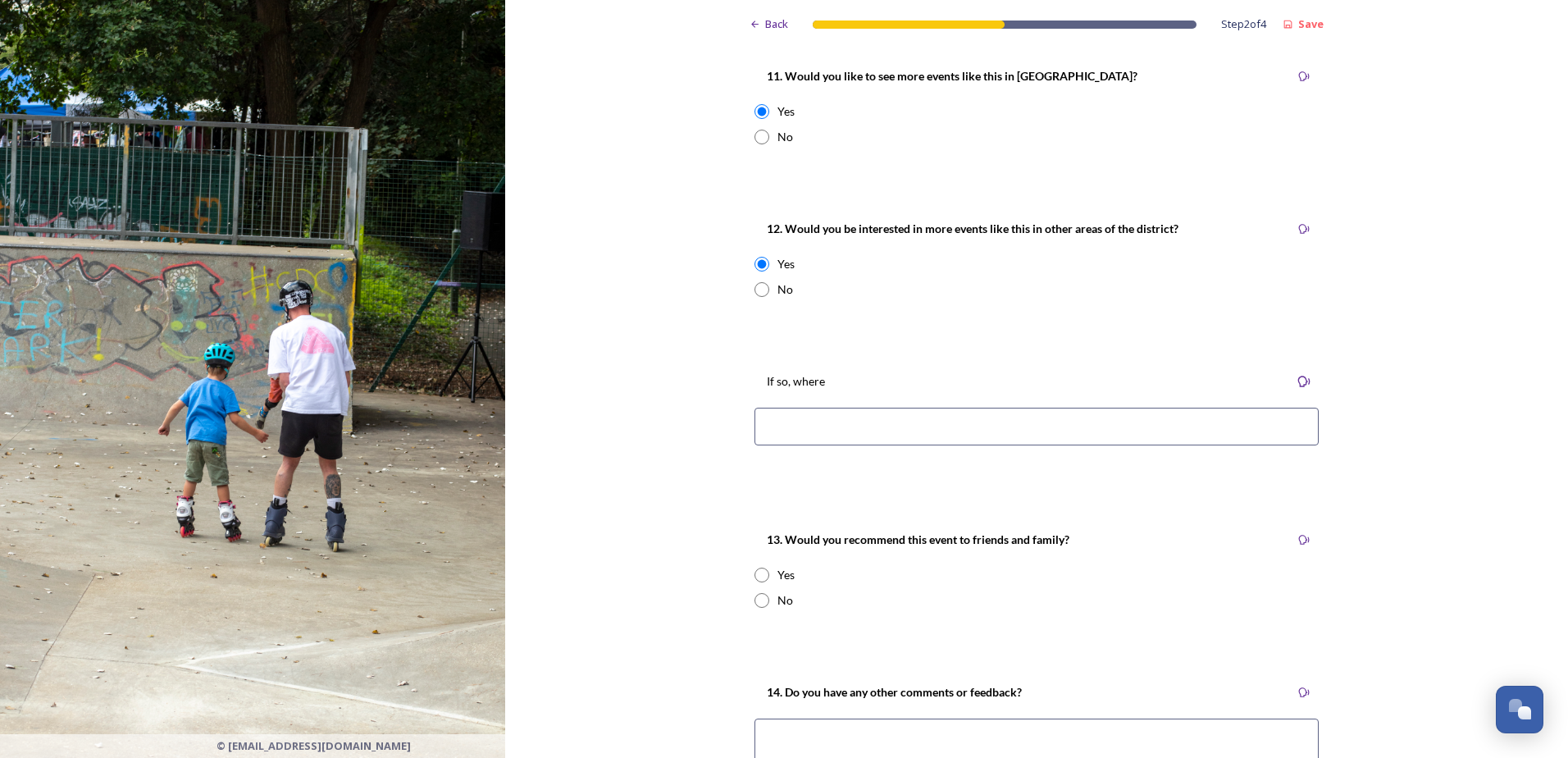
click at [844, 431] on input at bounding box center [1036, 426] width 564 height 38
drag, startPoint x: 1062, startPoint y: 422, endPoint x: 1017, endPoint y: 425, distance: 45.1
click at [1017, 425] on input "It would be great if there was a pump track for bmxing like the one in [GEOGRAP…" at bounding box center [1036, 426] width 564 height 38
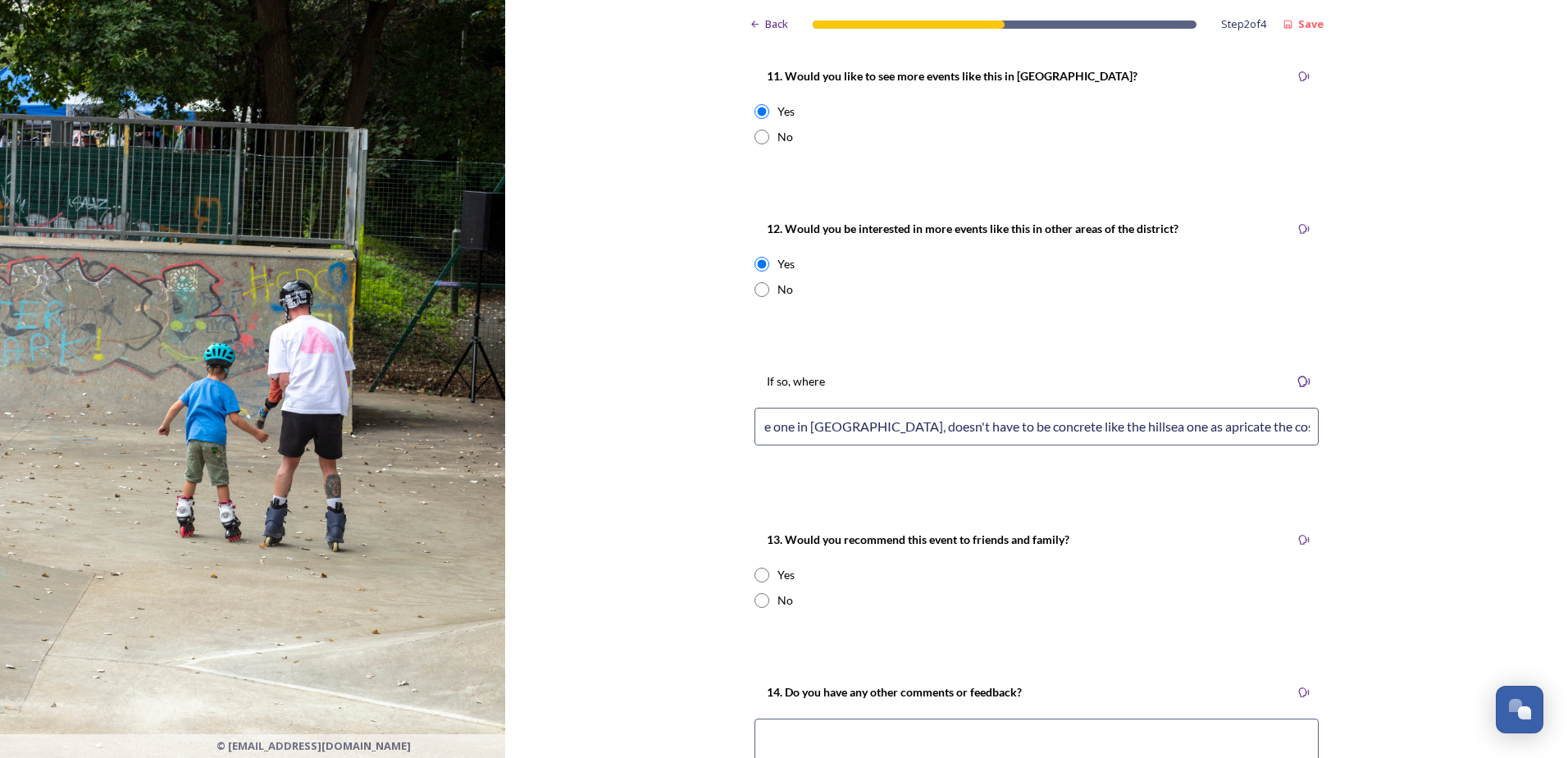
click at [1302, 427] on input "It would be great if there was a pump track for bmxing like the one in [GEOGRAP…" at bounding box center [1036, 426] width 564 height 38
drag, startPoint x: 923, startPoint y: 426, endPoint x: 910, endPoint y: 457, distance: 33.6
click at [911, 457] on div "If so, where It would be great if there was a pump track for bmxing like the on…" at bounding box center [1037, 414] width 591 height 118
click at [871, 433] on input "It would be great if there was a pump track for bmxing like the one in [GEOGRAP…" at bounding box center [1036, 426] width 564 height 38
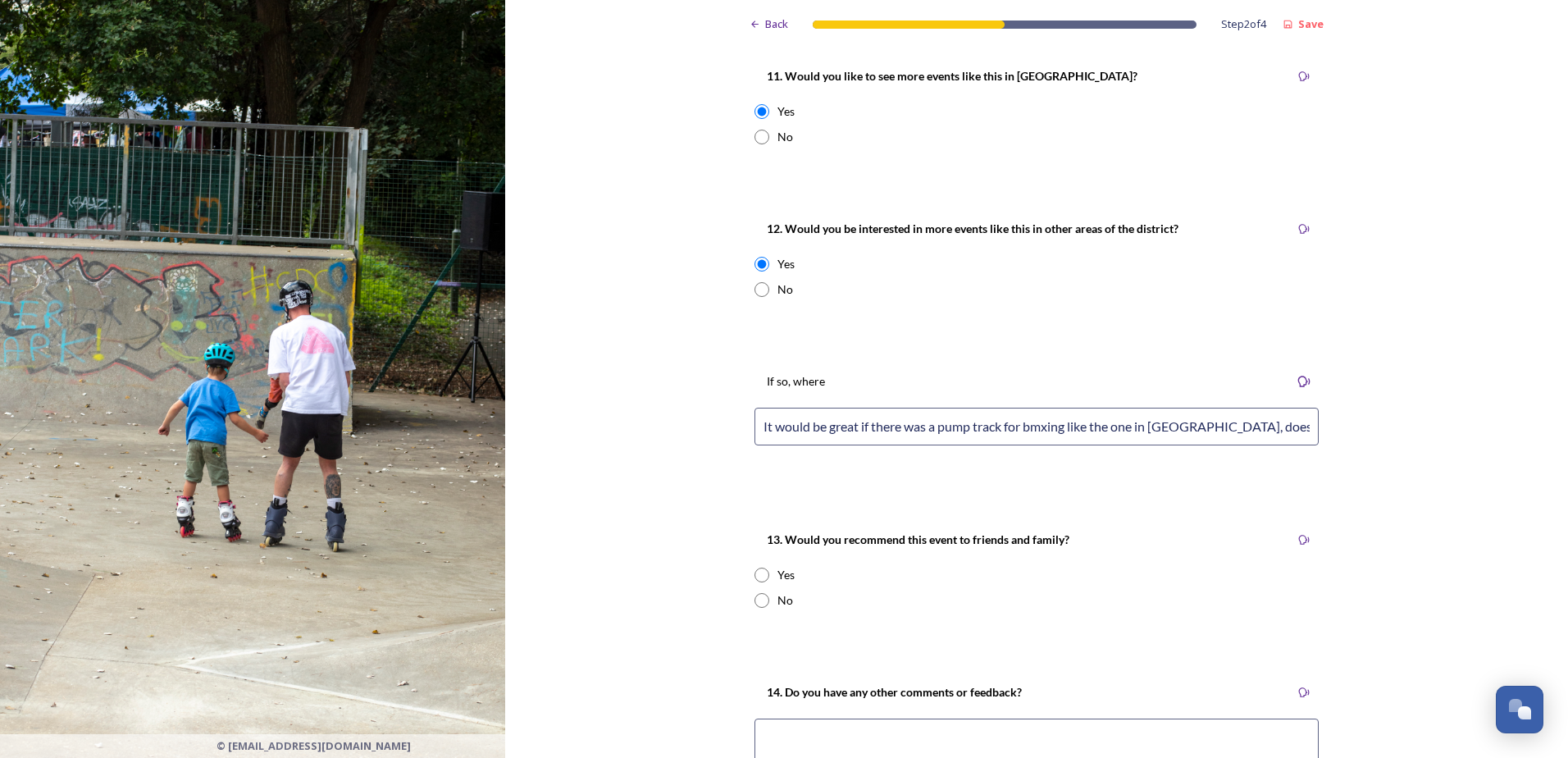
click at [755, 427] on input "It would be great if there was a pump track for bmxing like the one in [GEOGRAP…" at bounding box center [1036, 426] width 564 height 38
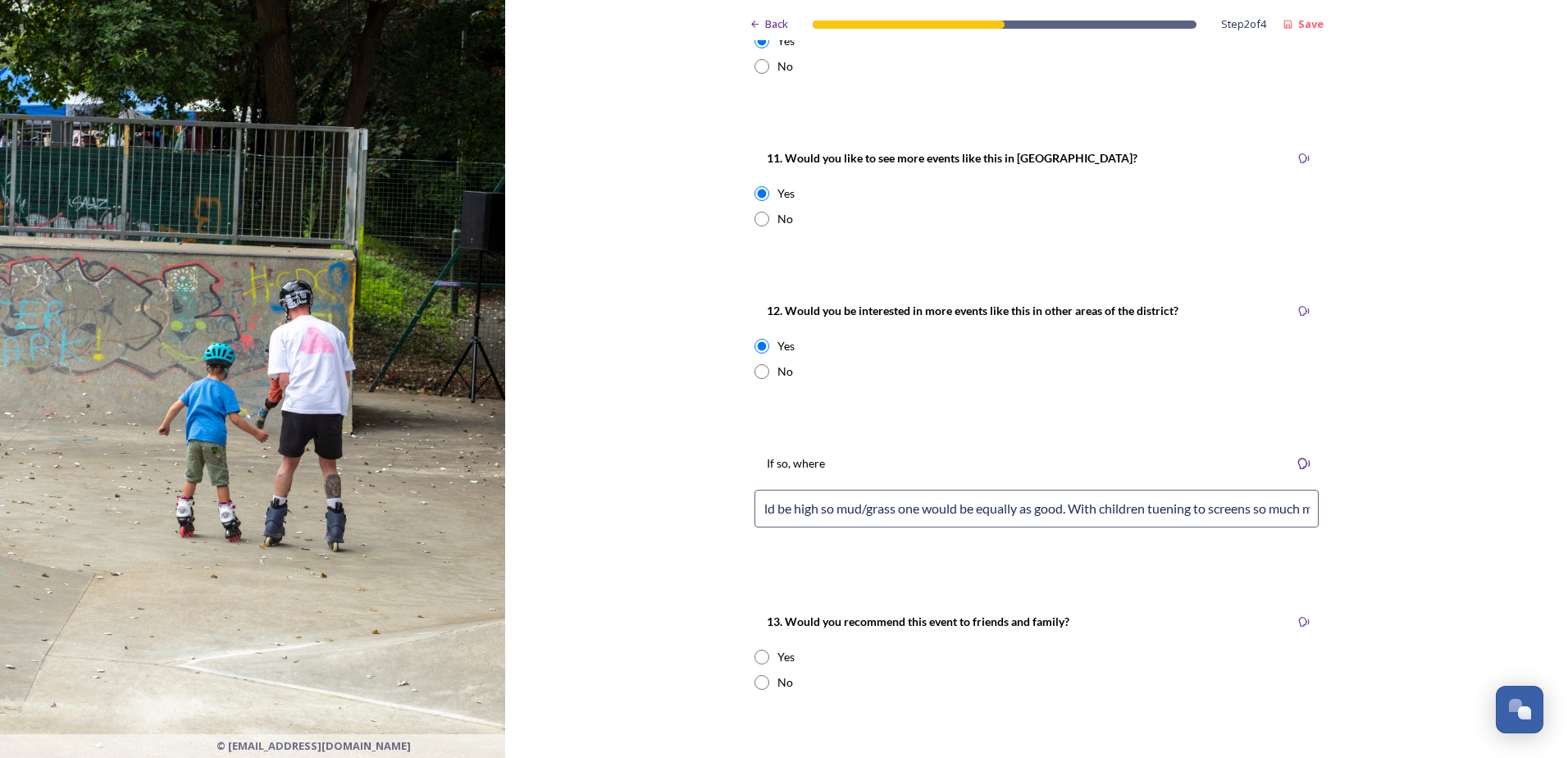
drag, startPoint x: 1191, startPoint y: 431, endPoint x: 1192, endPoint y: 511, distance: 80.0
click at [1192, 511] on input "Sorry im nor sure where as im not from a 'biking' back ground but im sure that …" at bounding box center [1036, 508] width 564 height 38
click at [1188, 512] on input "Sorry im nor sure where as im not from a 'biking' back ground but im sure that …" at bounding box center [1036, 508] width 564 height 38
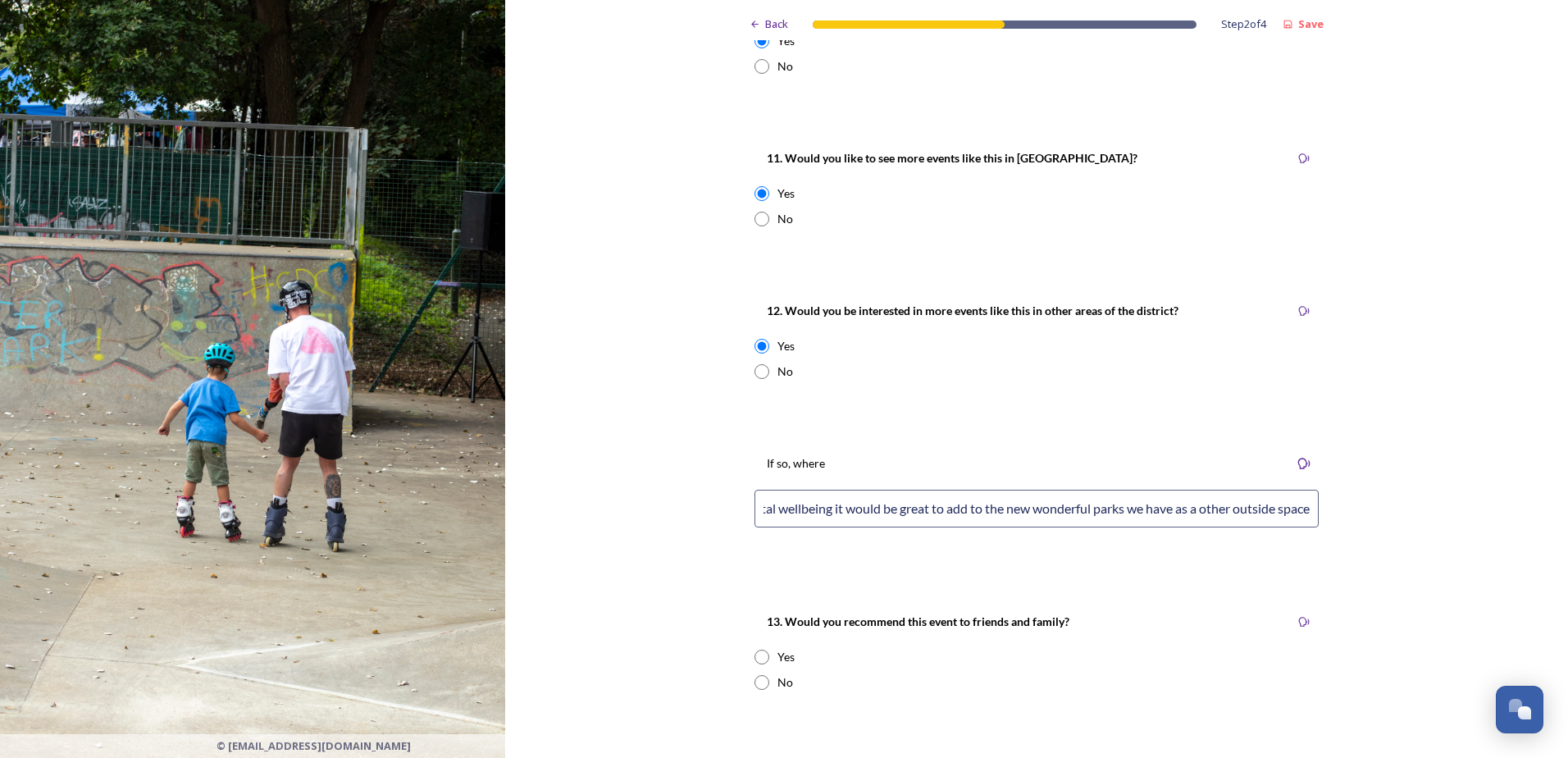
scroll to position [1805, 0]
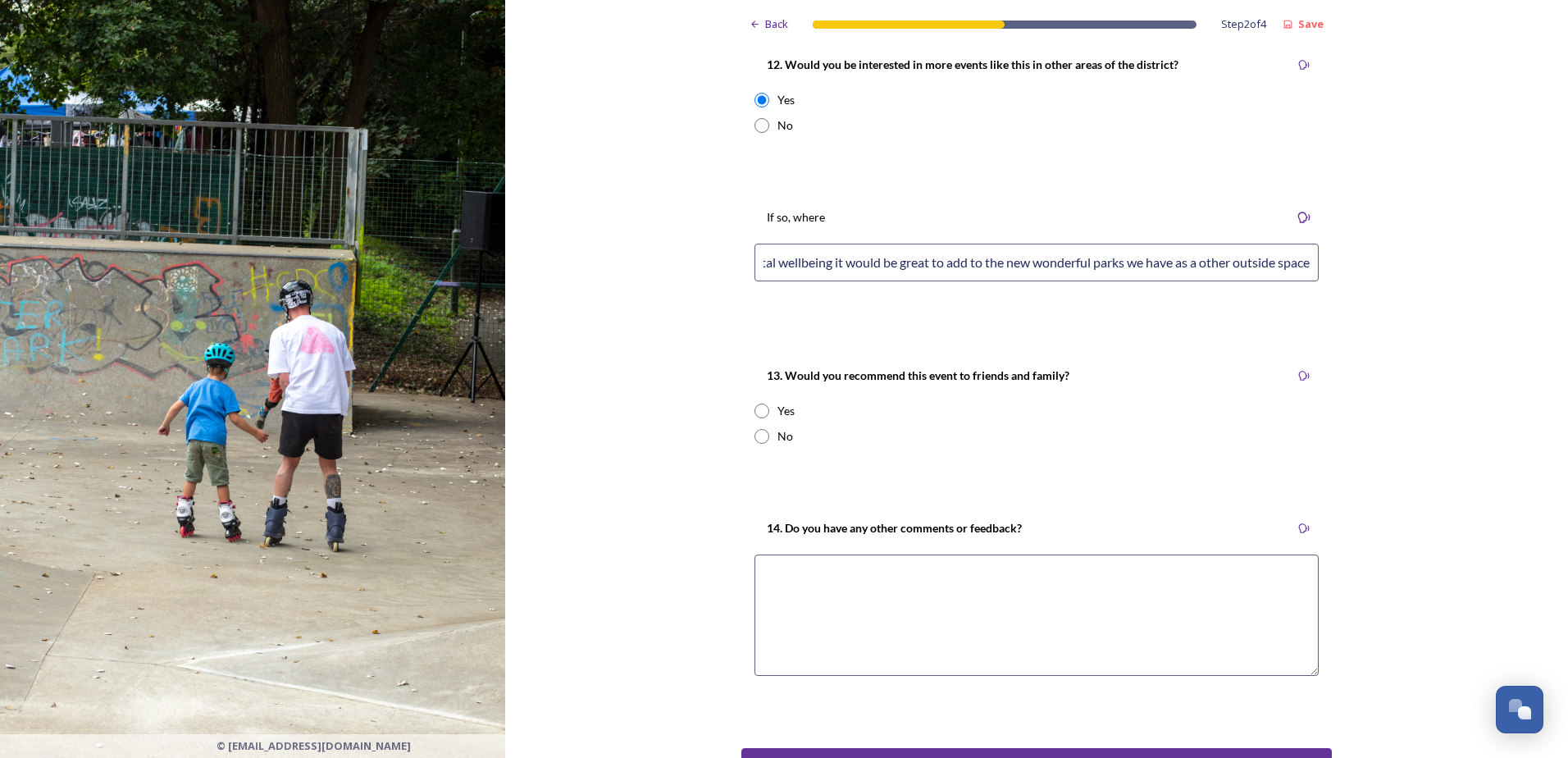
type input "Sorry im nor sure where as im not from a 'biking' back ground but im sure that …"
click at [757, 408] on input "radio" at bounding box center [762, 411] width 15 height 15
radio input "true"
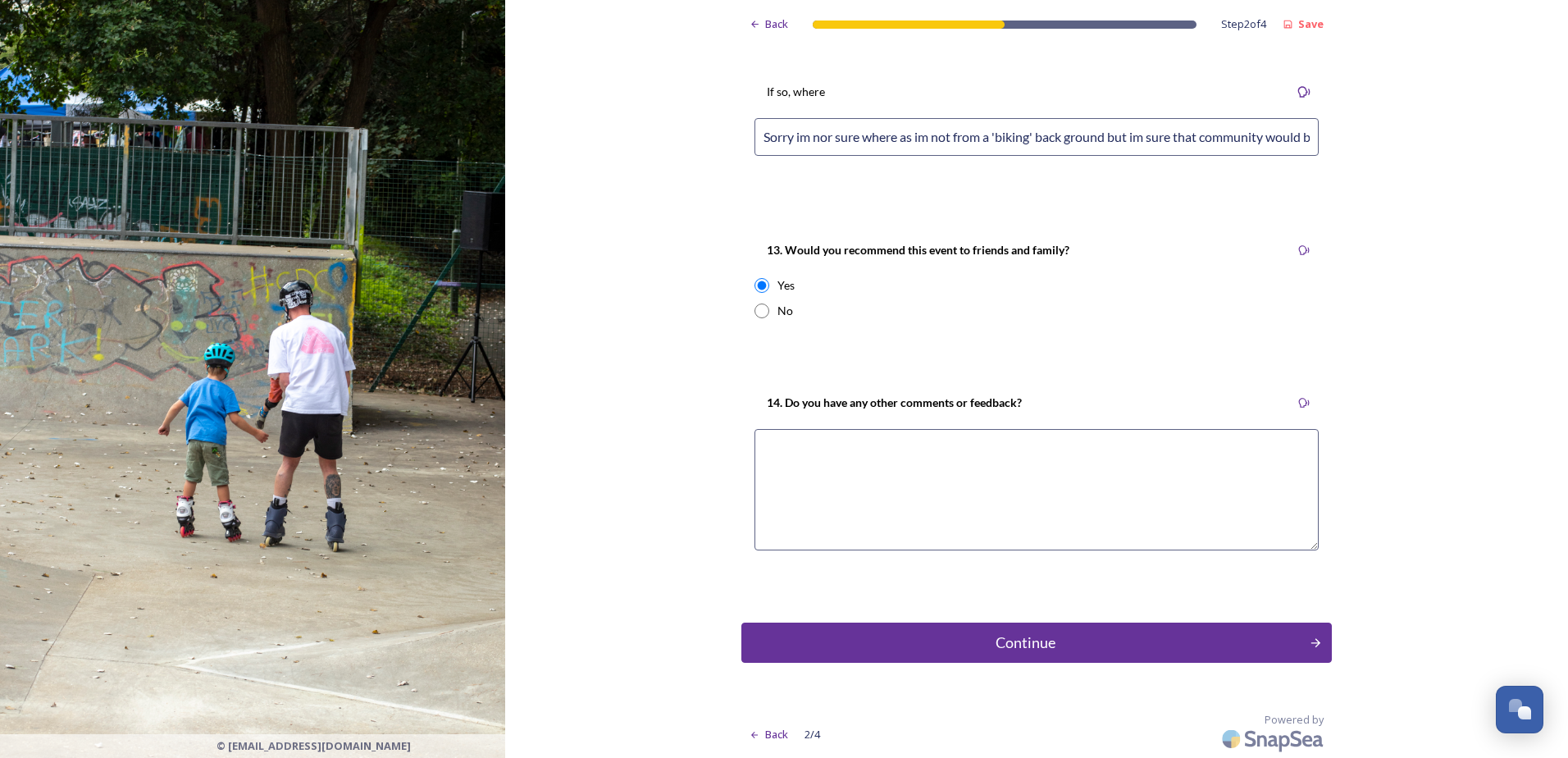
click at [829, 453] on textarea at bounding box center [1036, 489] width 564 height 122
paste textarea "L ipsu dolors am conse adi elit se doeiu tem Inci, Utlab, Etdol magna al Enimad…"
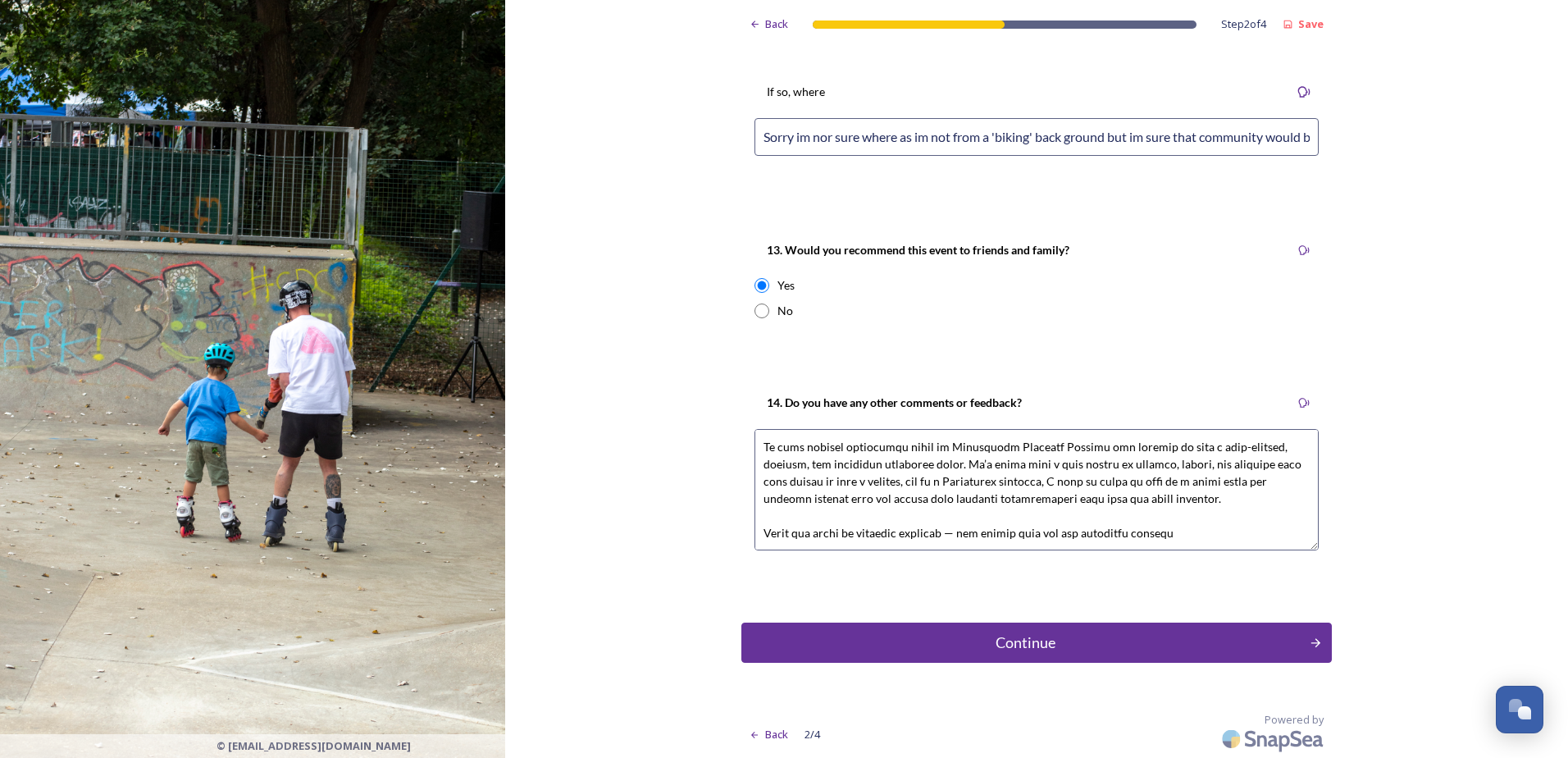
scroll to position [0, 0]
drag, startPoint x: 962, startPoint y: 466, endPoint x: 943, endPoint y: 474, distance: 20.6
click at [943, 474] on textarea at bounding box center [1036, 489] width 564 height 122
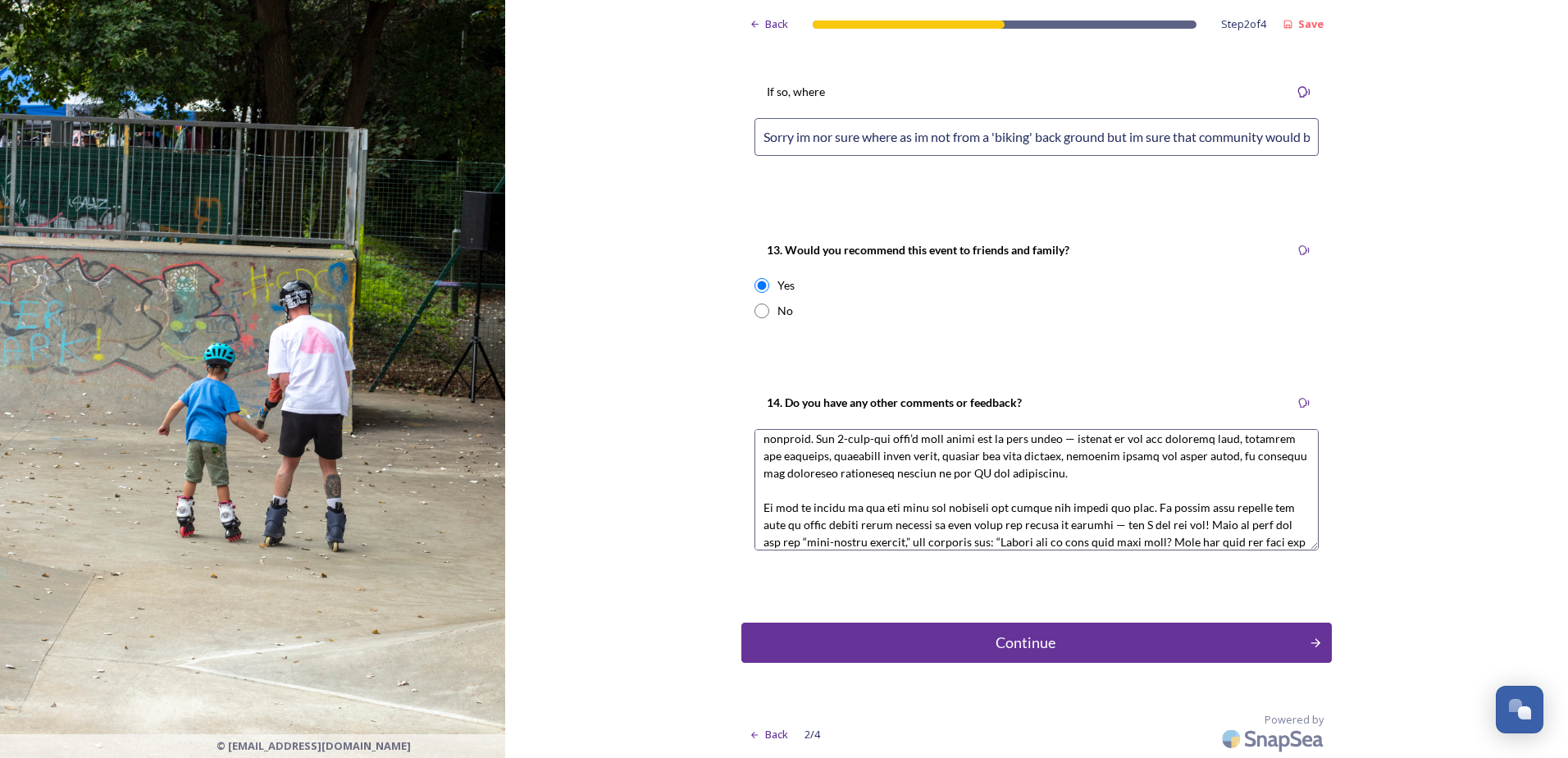
scroll to position [206, 0]
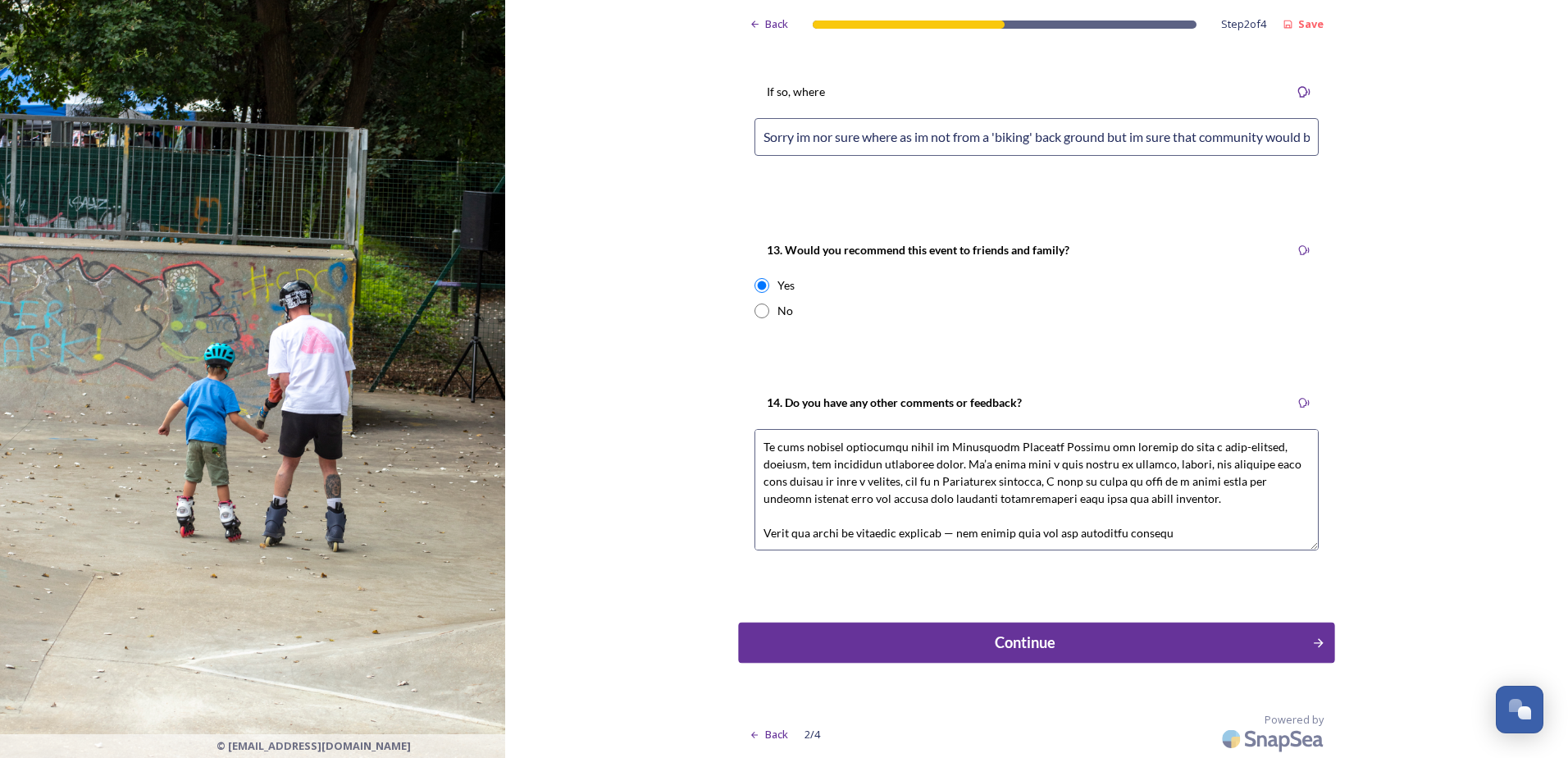
type textarea "L ipsu dolors am conse adi elit se doeiu tem Inci, Utlab, Etdol magna al Enimad…"
click at [1055, 648] on div "Continue" at bounding box center [1025, 643] width 555 height 22
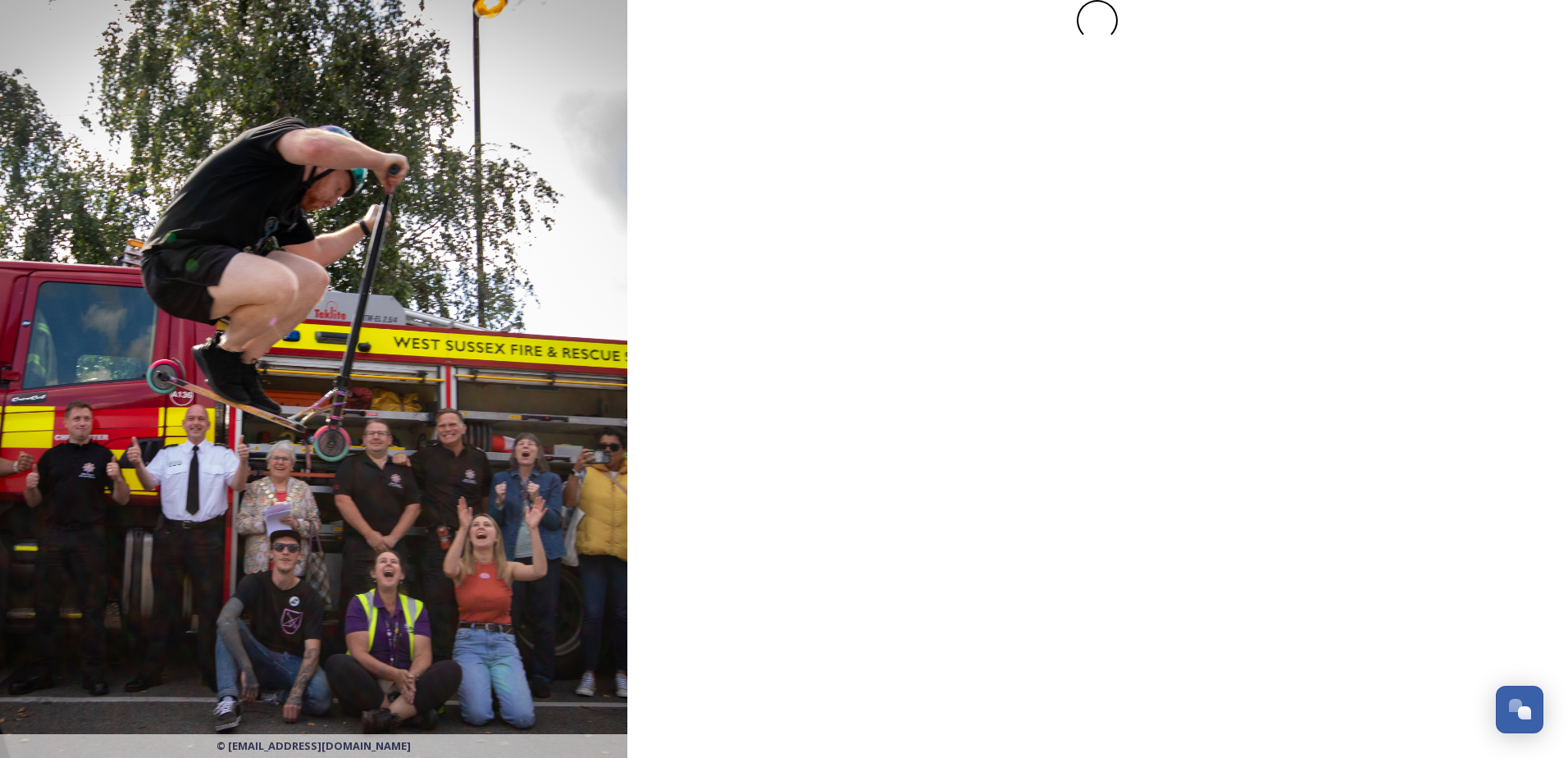
scroll to position [0, 0]
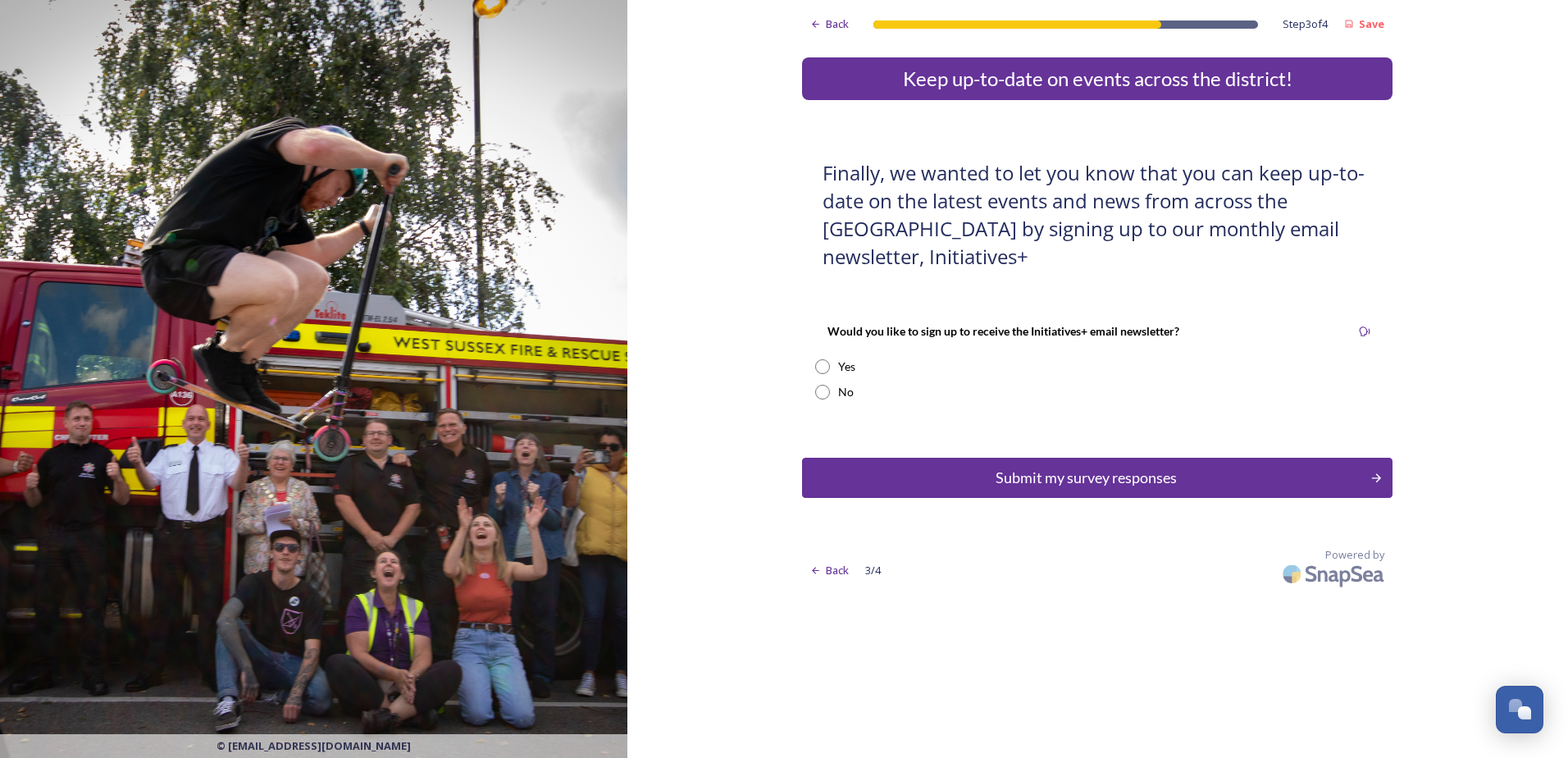
click at [831, 363] on div "Yes" at bounding box center [1097, 366] width 564 height 18
radio input "true"
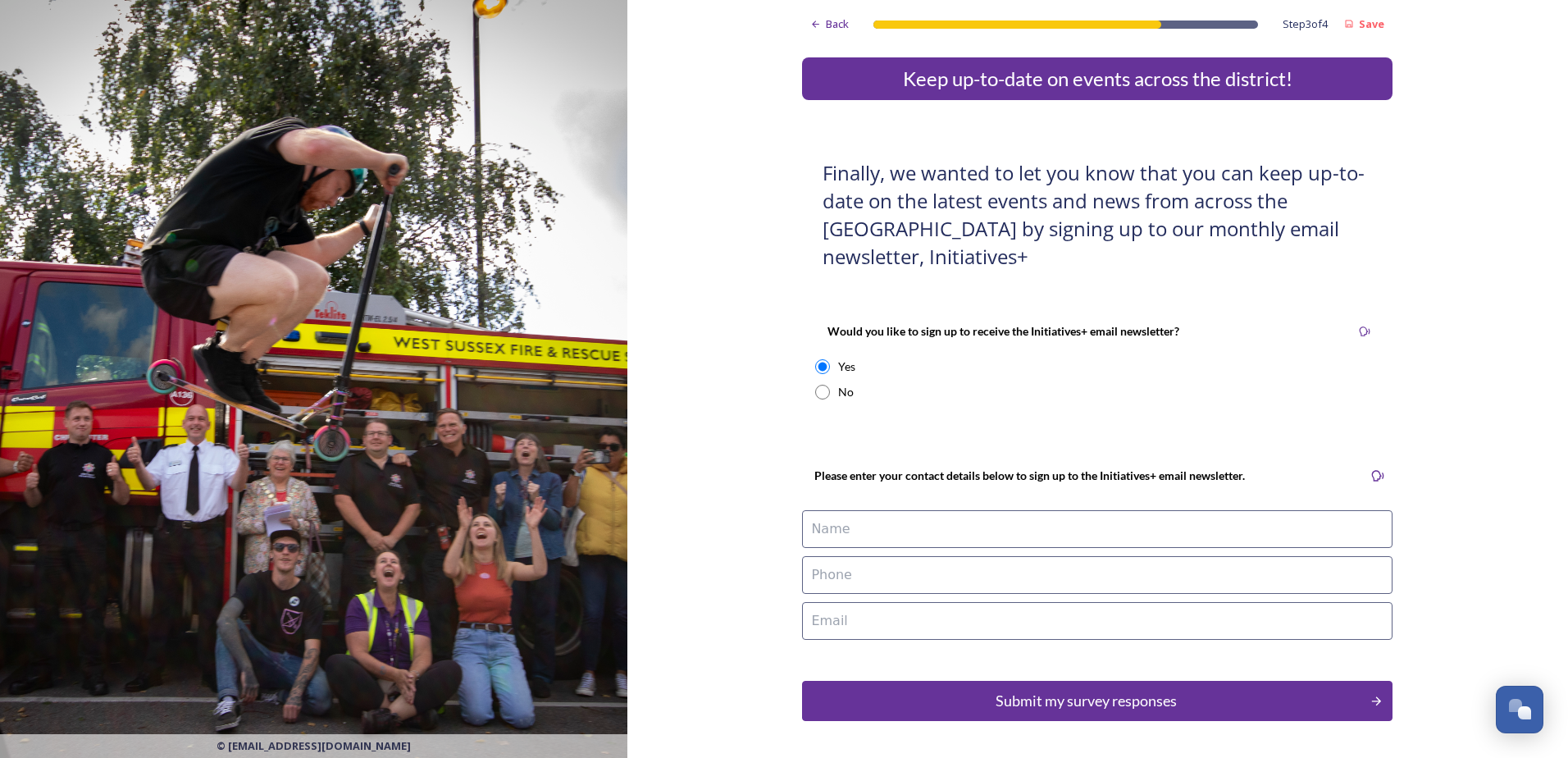
click at [869, 543] on name at bounding box center [1097, 529] width 591 height 38
type name "[PERSON_NAME][MEDICAL_DATA]"
type phone "07717824730"
type email "[EMAIL_ADDRESS][DOMAIN_NAME]"
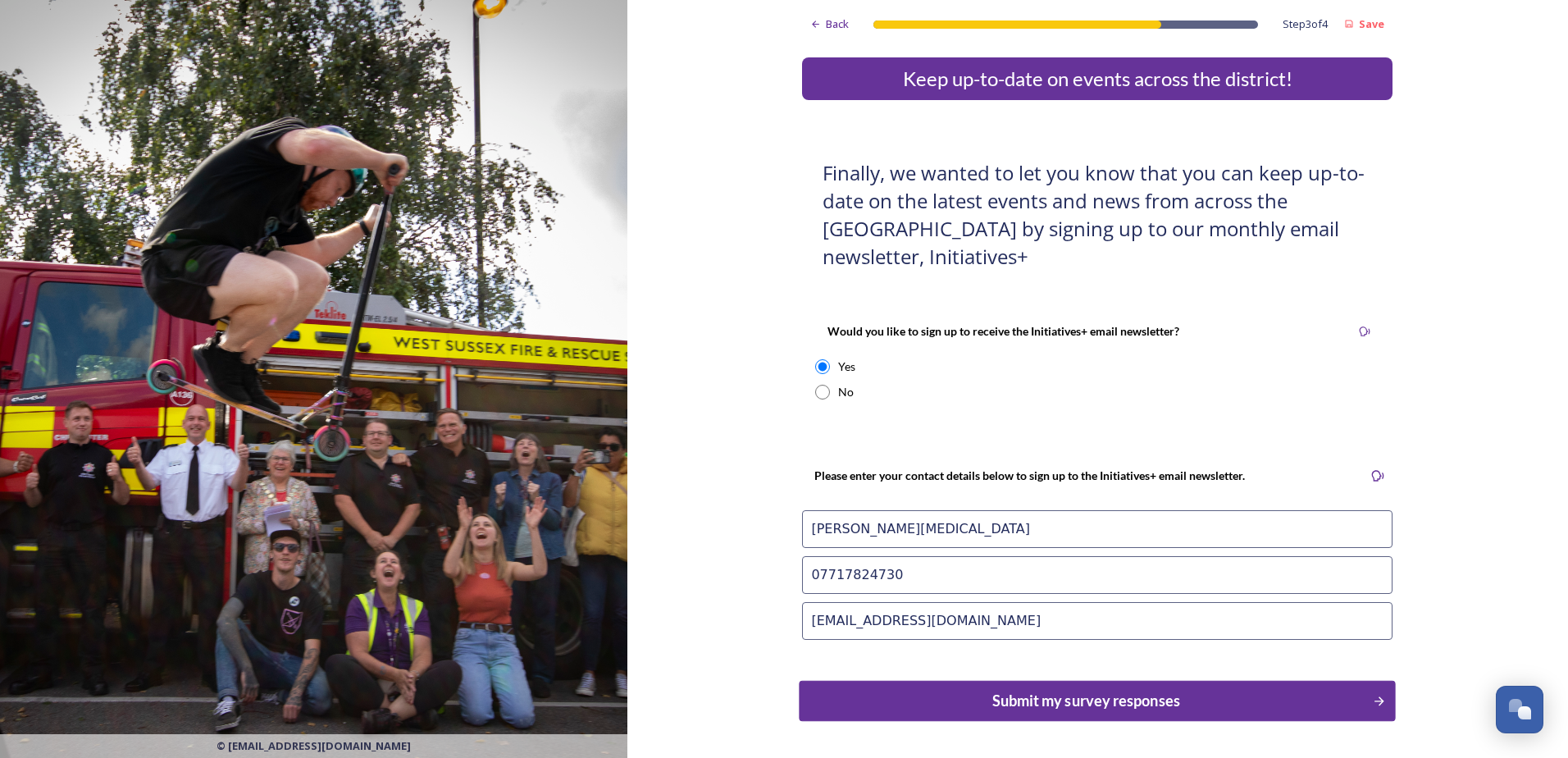
click at [957, 696] on div "Submit my survey responses" at bounding box center [1086, 701] width 555 height 22
